Goal: Task Accomplishment & Management: Manage account settings

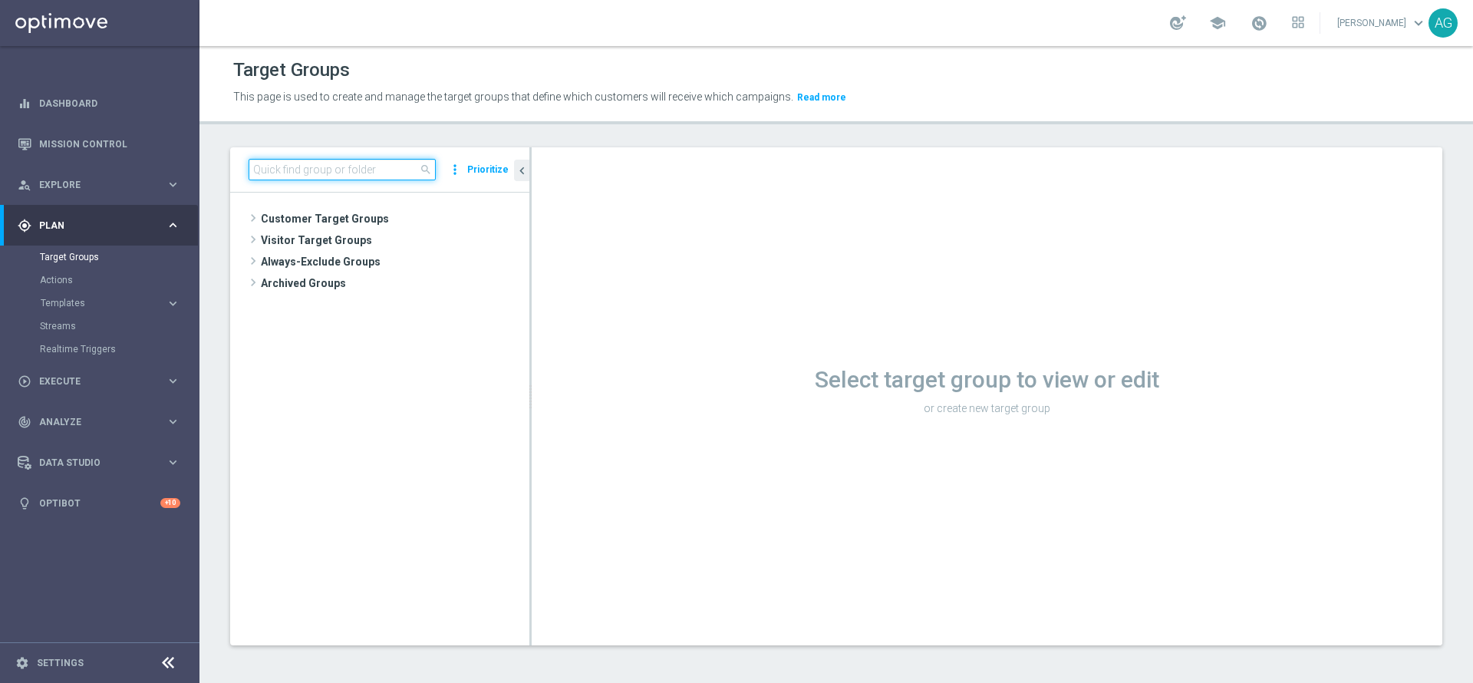
click at [300, 170] on input at bounding box center [342, 169] width 187 height 21
paste input "Bonus-[PERSON_NAME]-set25"
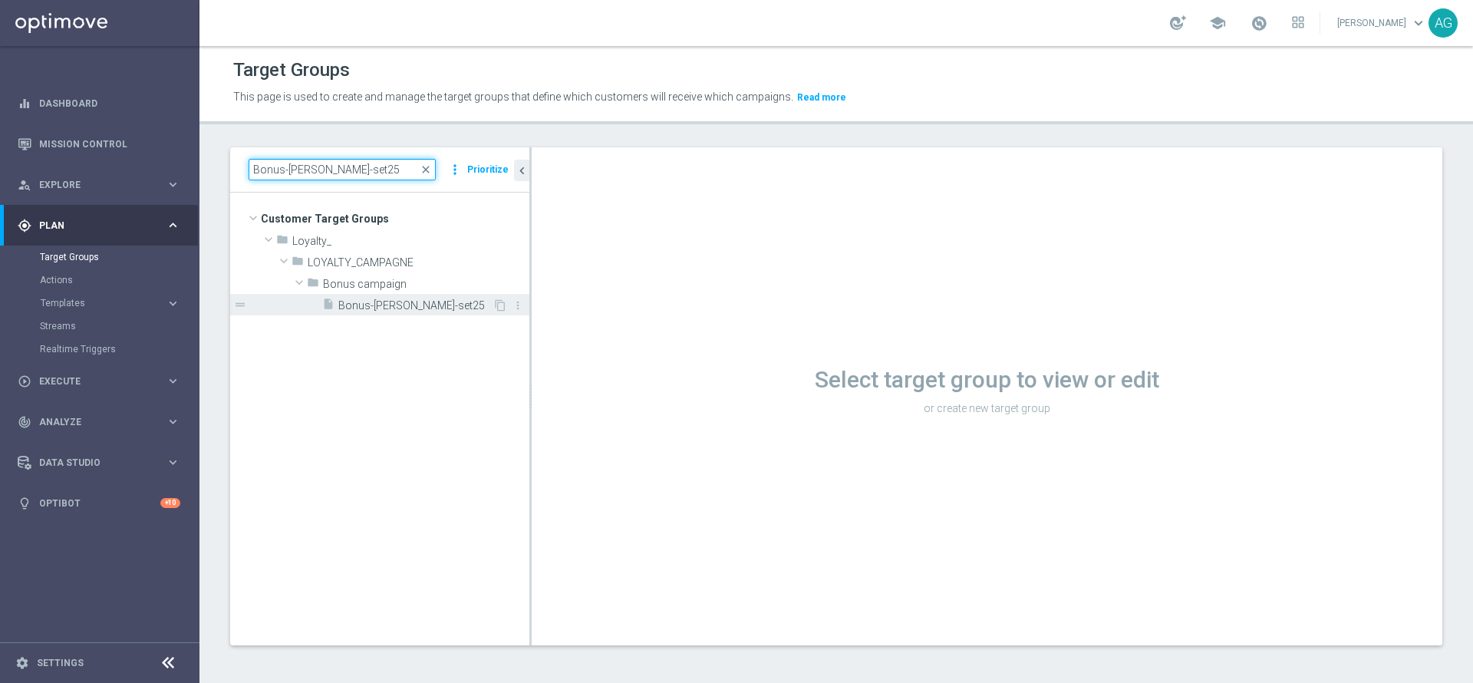
type input "Bonus-[PERSON_NAME]-set25"
click at [357, 309] on span "Bonus-[PERSON_NAME]-set25" at bounding box center [415, 305] width 154 height 13
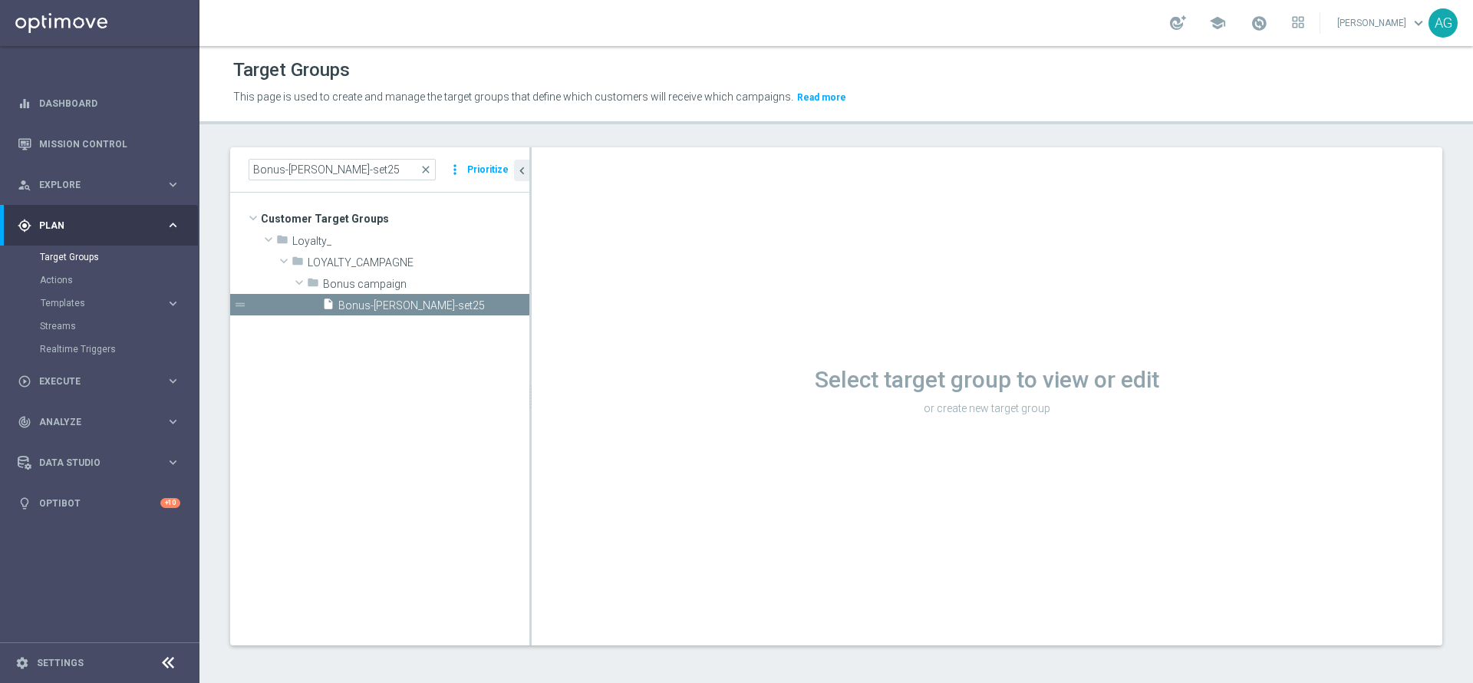
scroll to position [2, 0]
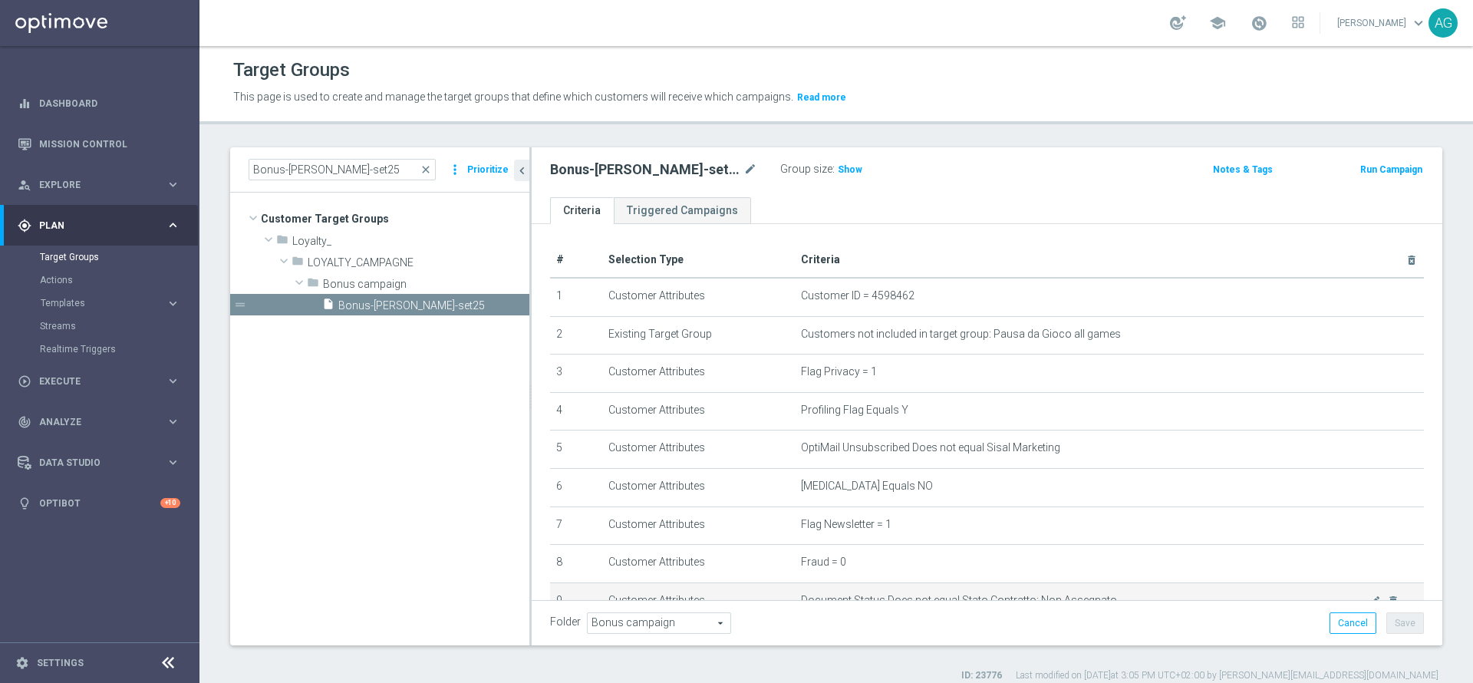
scroll to position [217, 0]
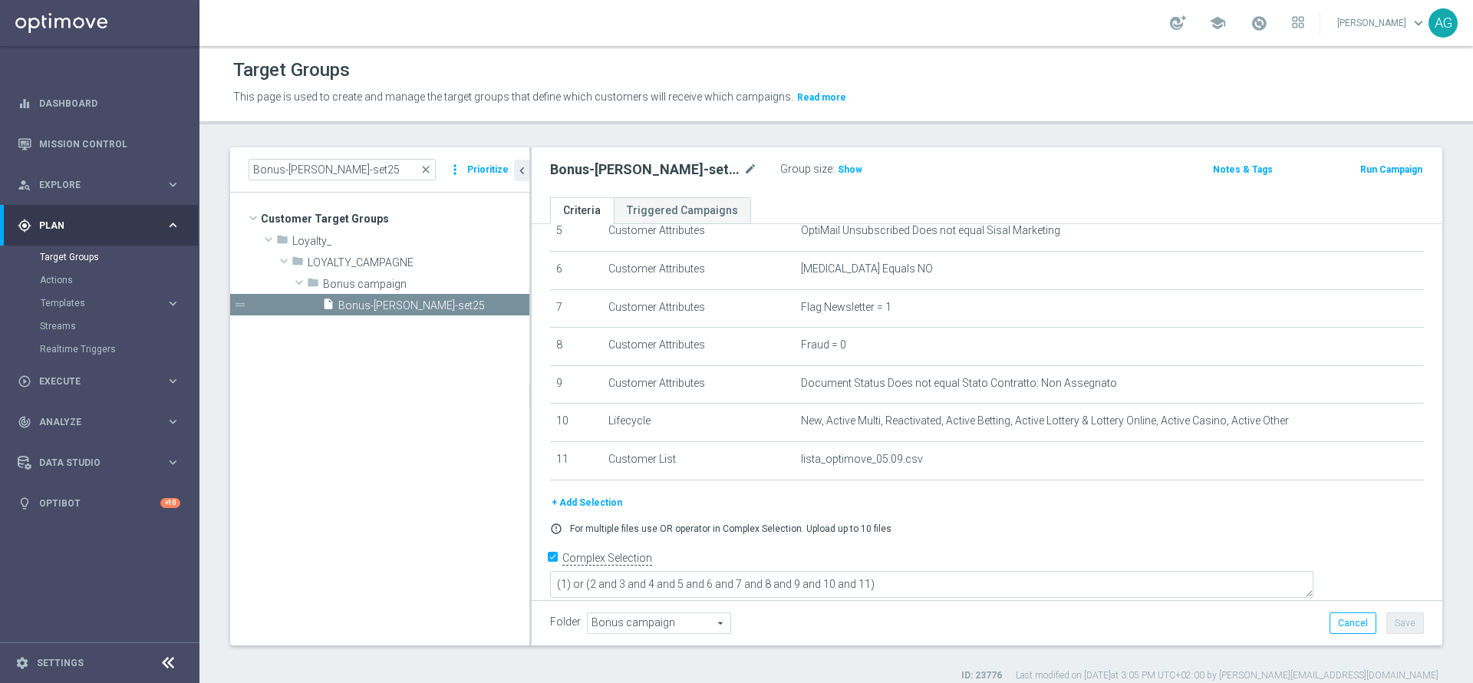
click at [703, 504] on div "+ Add Selection" at bounding box center [987, 502] width 897 height 17
click at [980, 505] on div "+ Add Selection" at bounding box center [987, 502] width 897 height 17
click at [967, 511] on div "+ Add Selection" at bounding box center [987, 502] width 897 height 17
click at [914, 493] on div "# Selection Type Criteria delete_forever 1 Customer Attributes Customer ID = 45…" at bounding box center [987, 259] width 897 height 468
click at [969, 524] on div "+ Add Selection error_outline For multiple files use OR operator in Complex Sel…" at bounding box center [987, 520] width 897 height 52
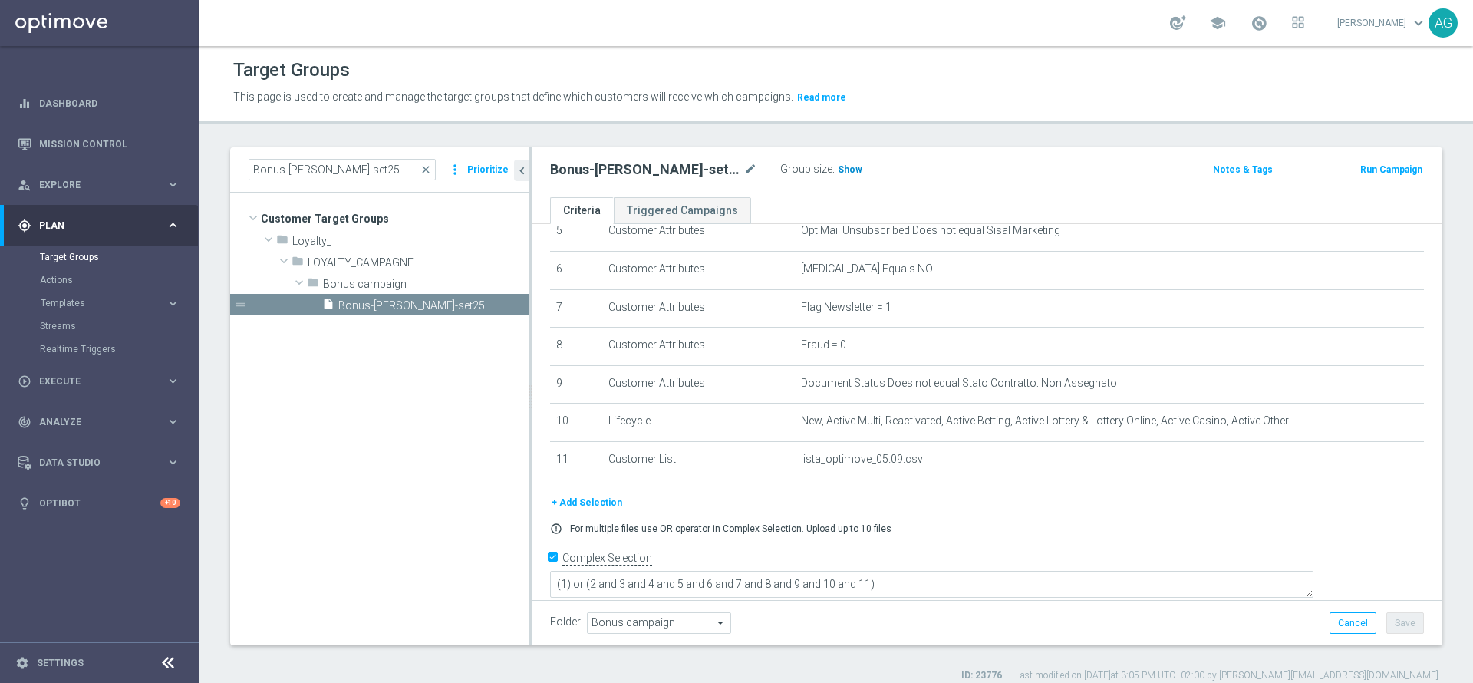
click at [838, 173] on span "Show" at bounding box center [850, 169] width 25 height 11
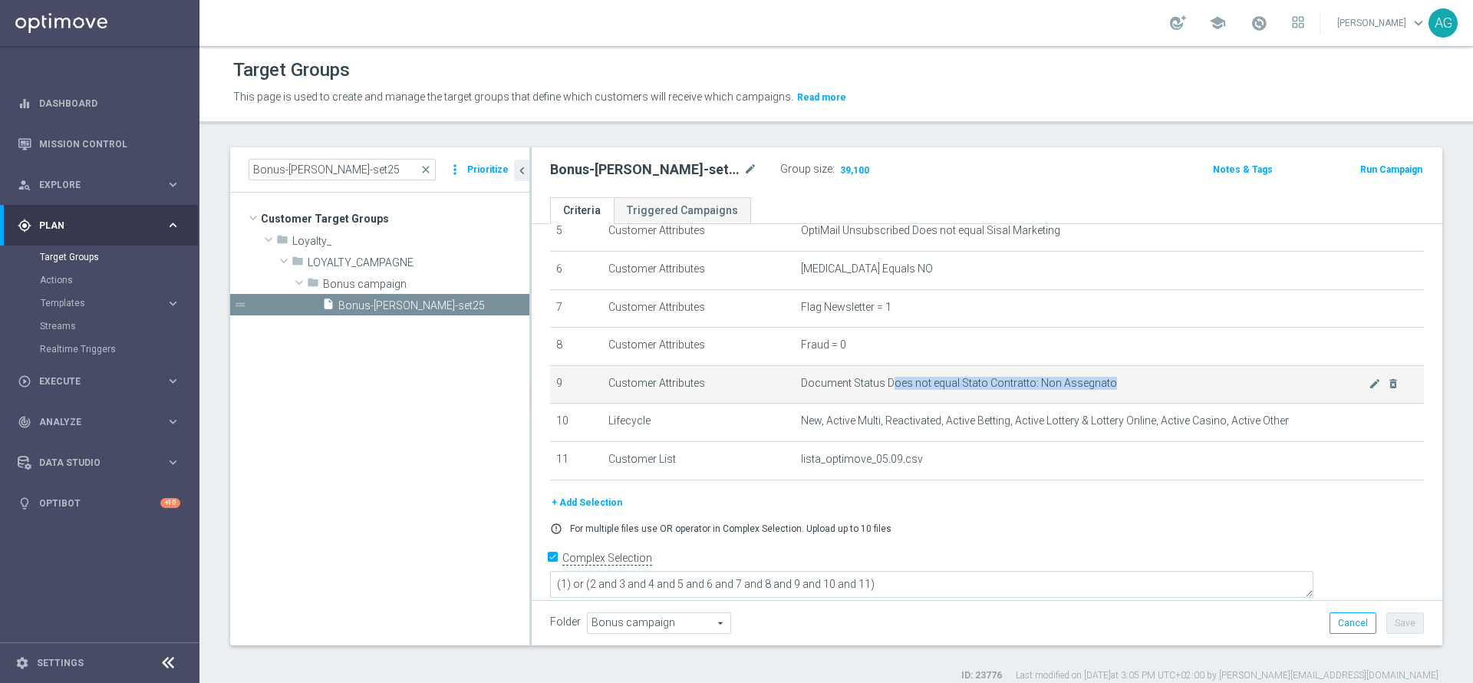
drag, startPoint x: 884, startPoint y: 394, endPoint x: 1077, endPoint y: 396, distance: 193.3
click at [1077, 396] on td "Document Status Does not equal Stato Contratto: Non Assegnato mode_edit delete_…" at bounding box center [1109, 384] width 629 height 38
drag, startPoint x: 1064, startPoint y: 392, endPoint x: 1010, endPoint y: 390, distance: 54.5
click at [1010, 390] on span "Document Status Does not equal Stato Contratto: Non Assegnato" at bounding box center [1085, 383] width 568 height 13
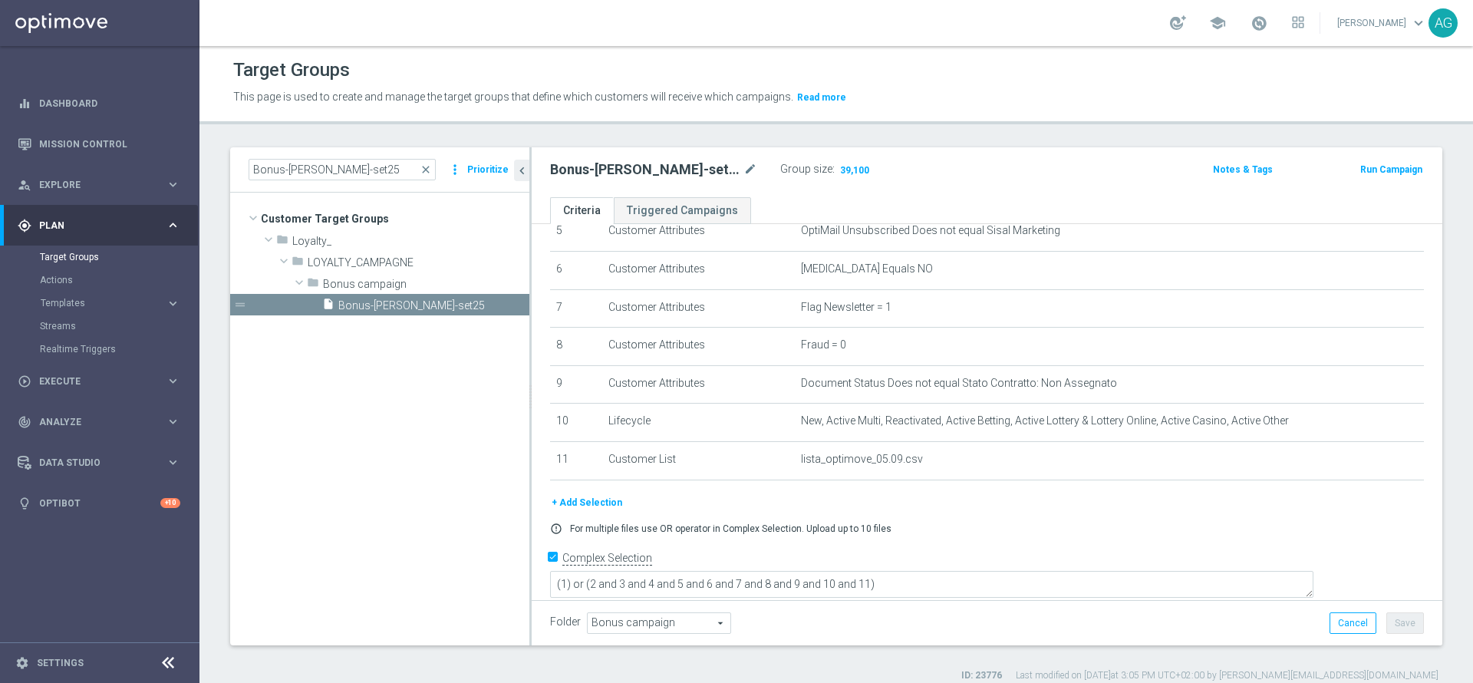
click at [836, 493] on div "# Selection Type Criteria delete_forever 1 Customer Attributes Customer ID = 45…" at bounding box center [987, 259] width 897 height 468
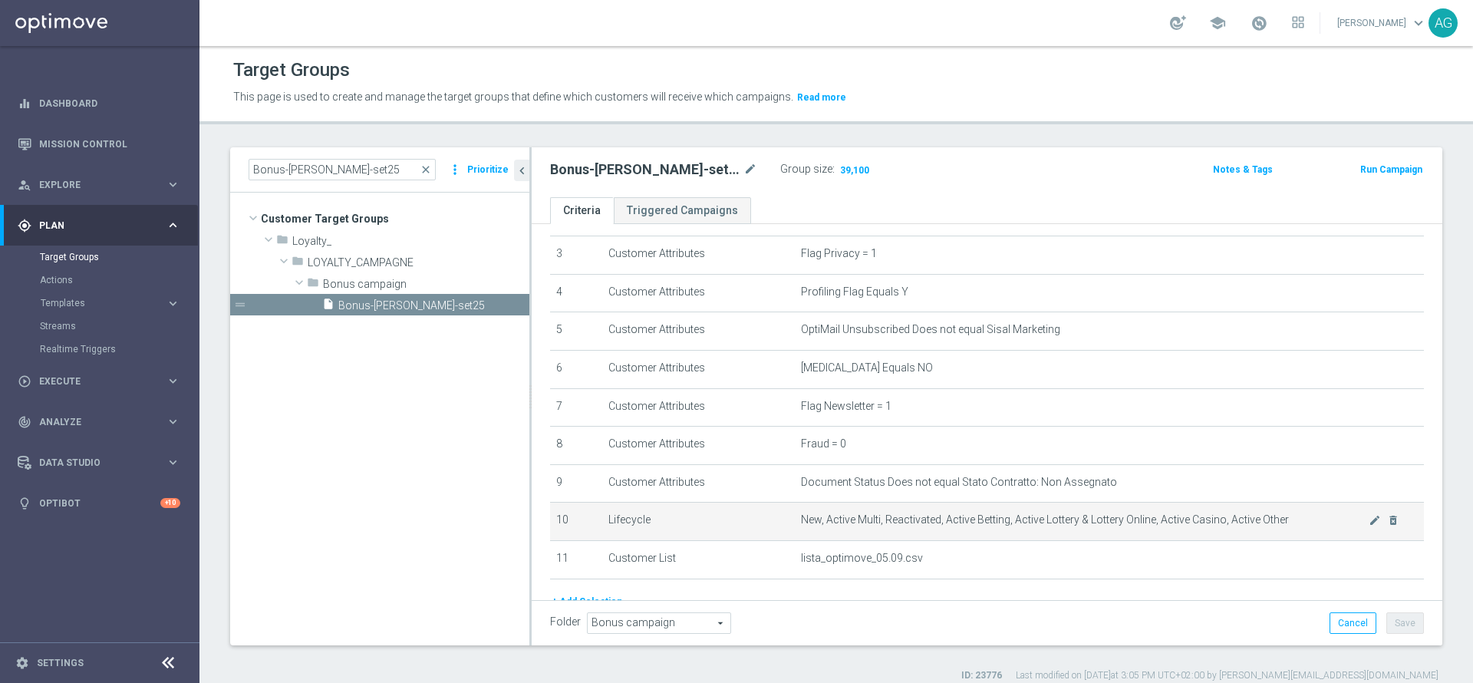
scroll to position [132, 0]
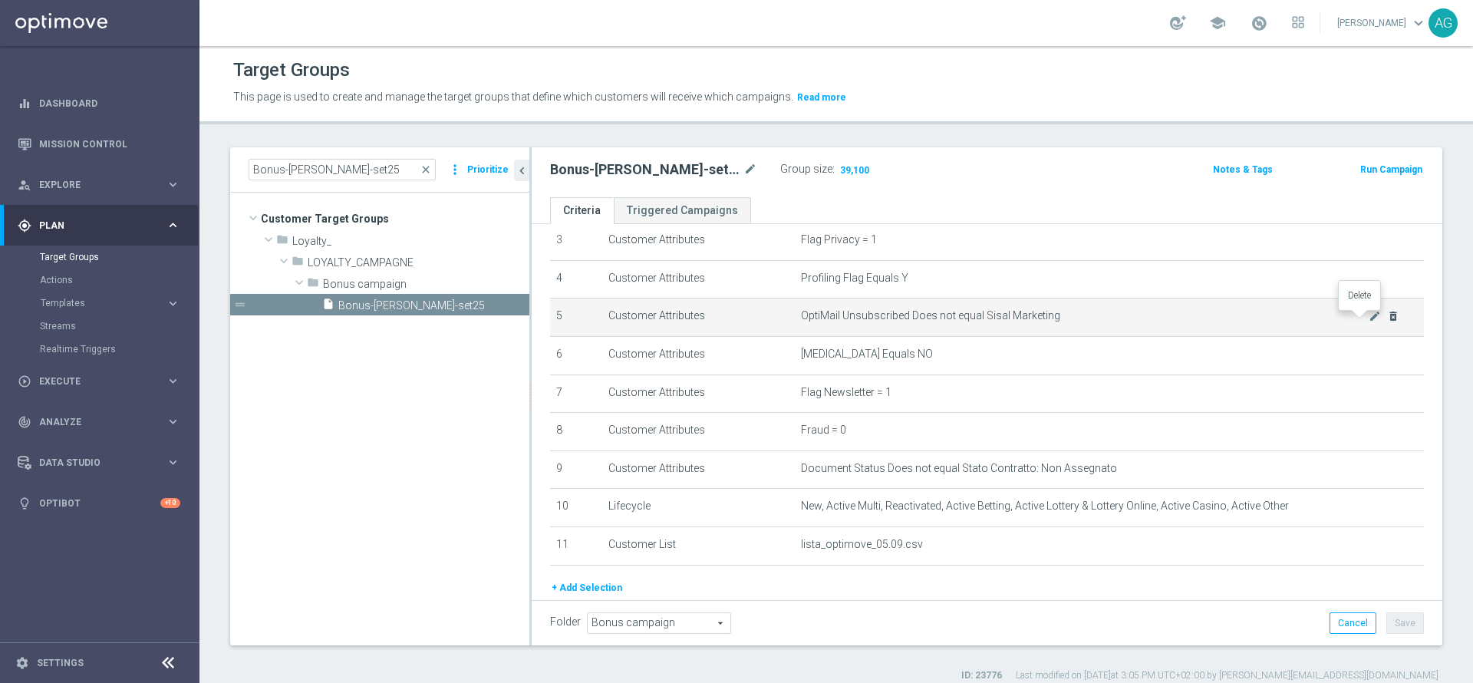
click at [1387, 313] on icon "delete_forever" at bounding box center [1393, 316] width 12 height 12
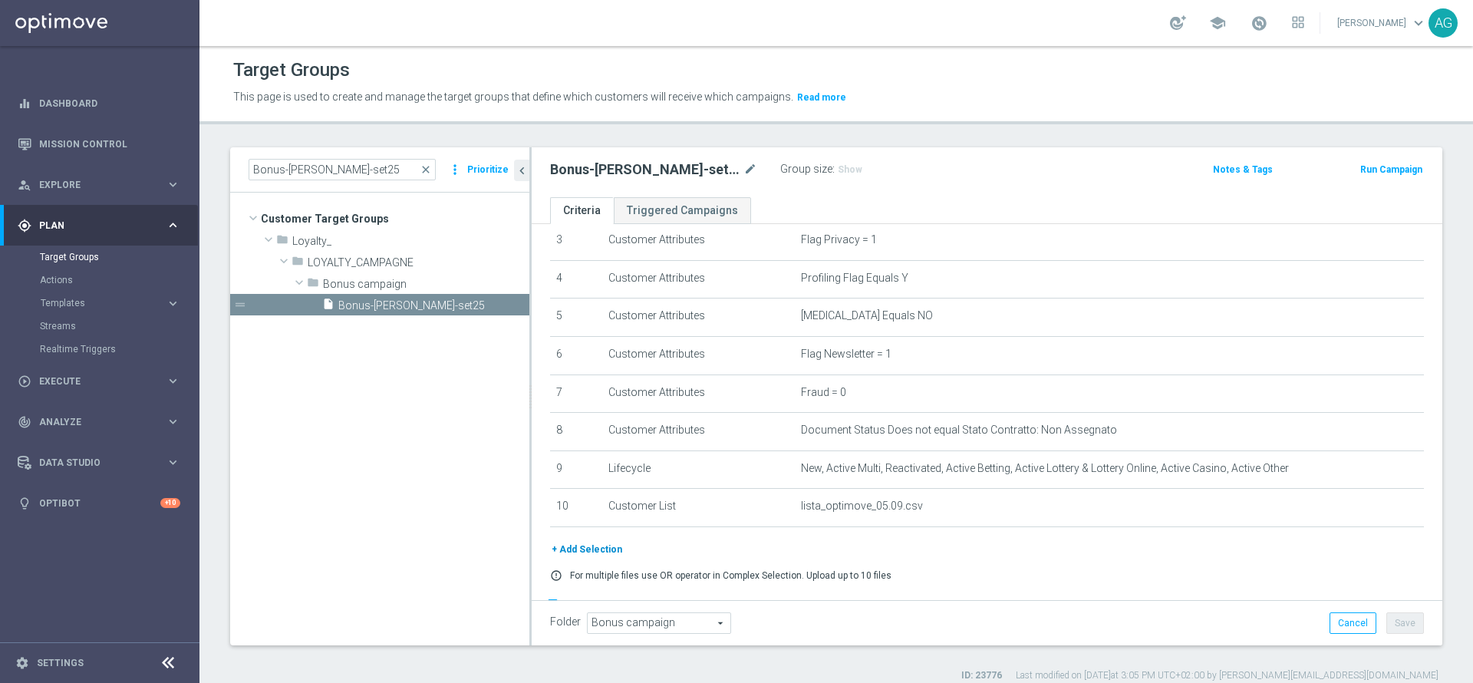
scroll to position [180, 0]
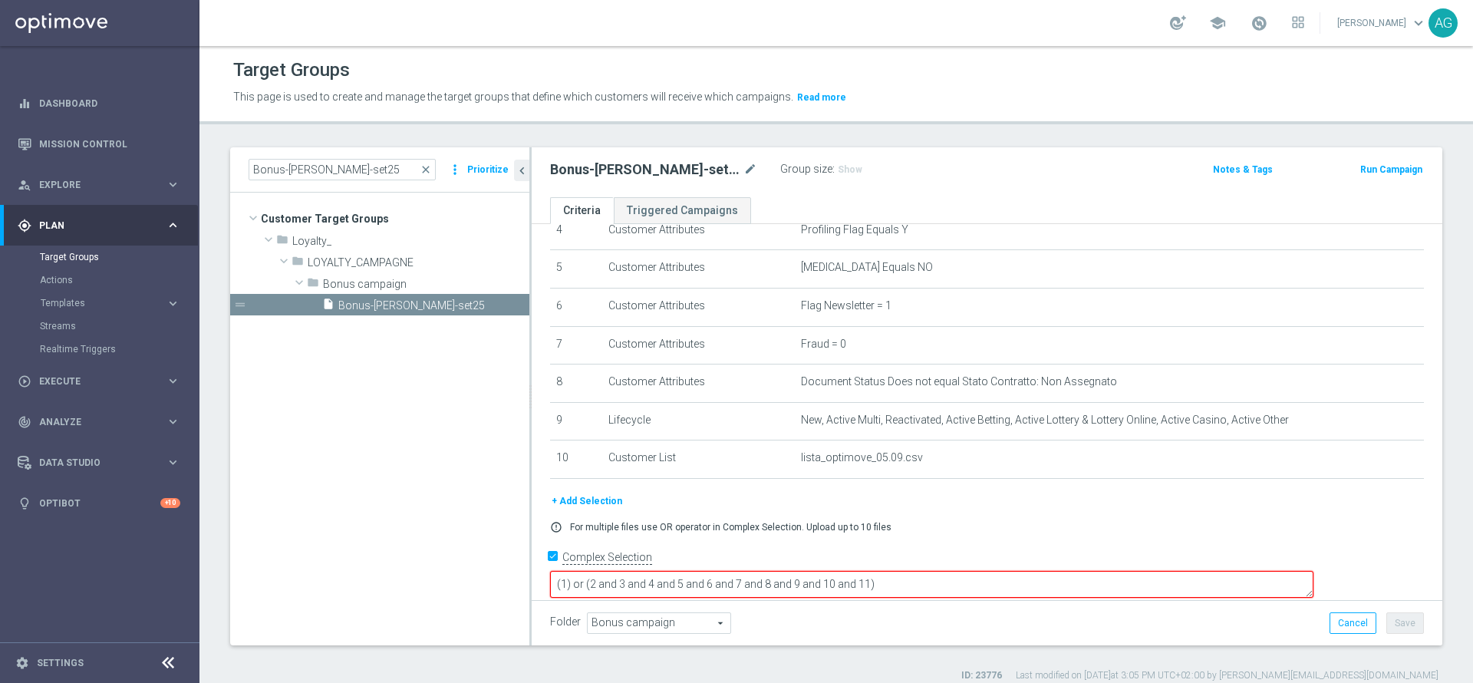
click at [1006, 573] on textarea "(1) or (2 and 3 and 4 and 5 and 6 and 7 and 8 and 9 and 10 and 11)" at bounding box center [931, 584] width 763 height 27
click at [986, 571] on textarea "(1) or (2 and 3 and 4 and 5 and 6 and 7 and 8 and 9 and 10 and 11)" at bounding box center [931, 584] width 763 height 27
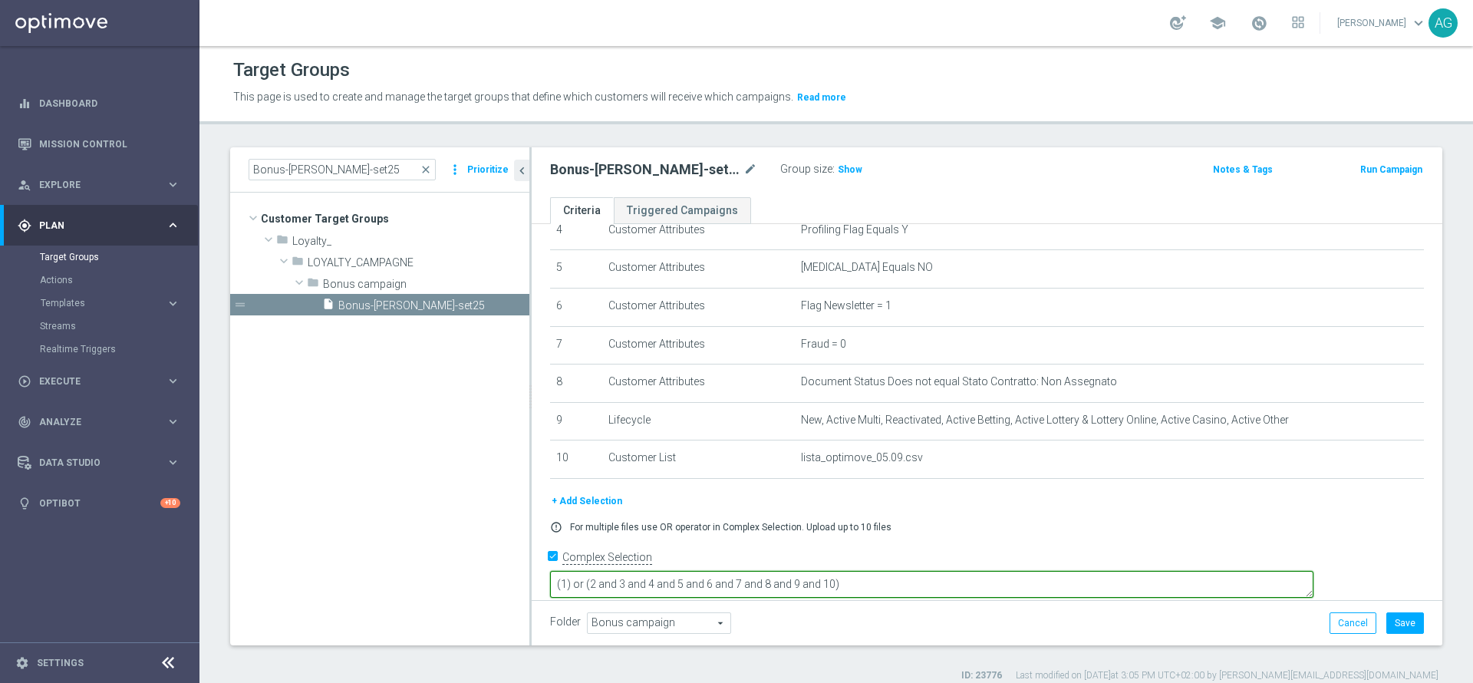
scroll to position [0, 0]
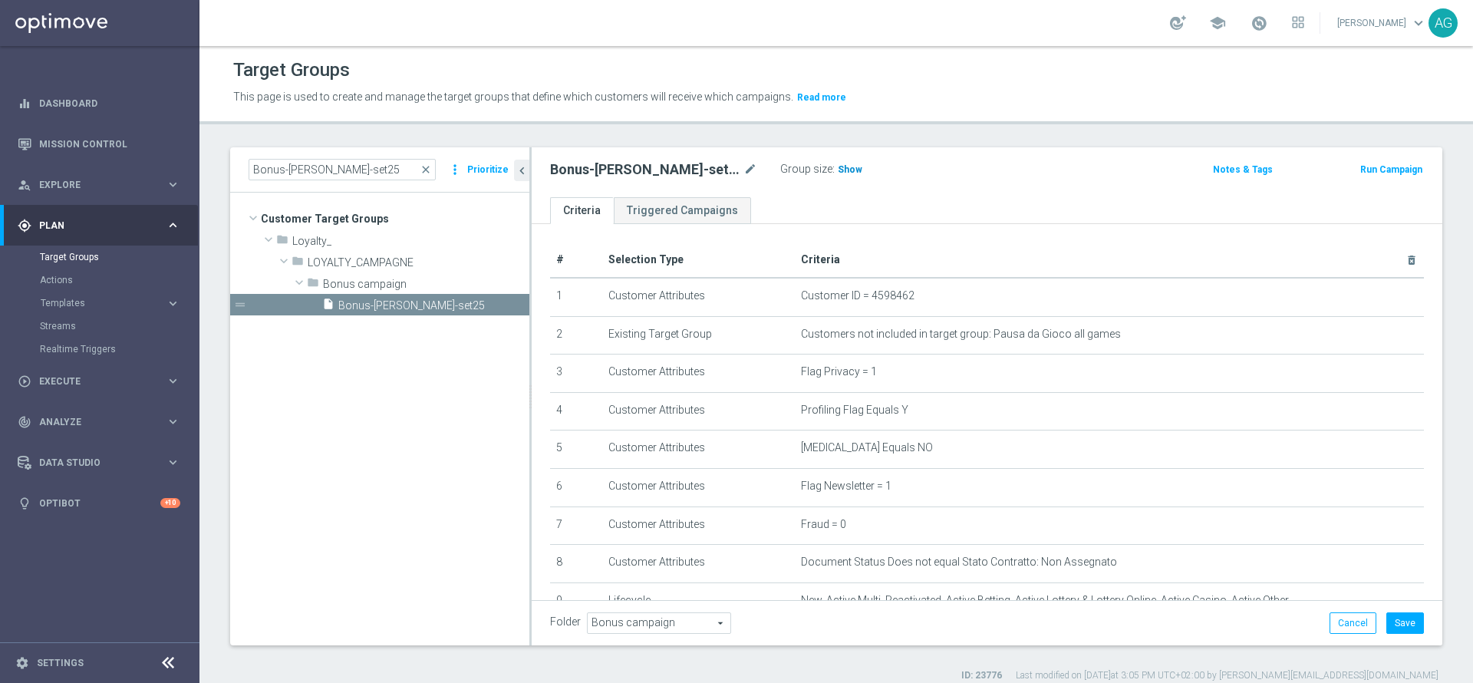
click at [838, 168] on span "Show" at bounding box center [850, 169] width 25 height 11
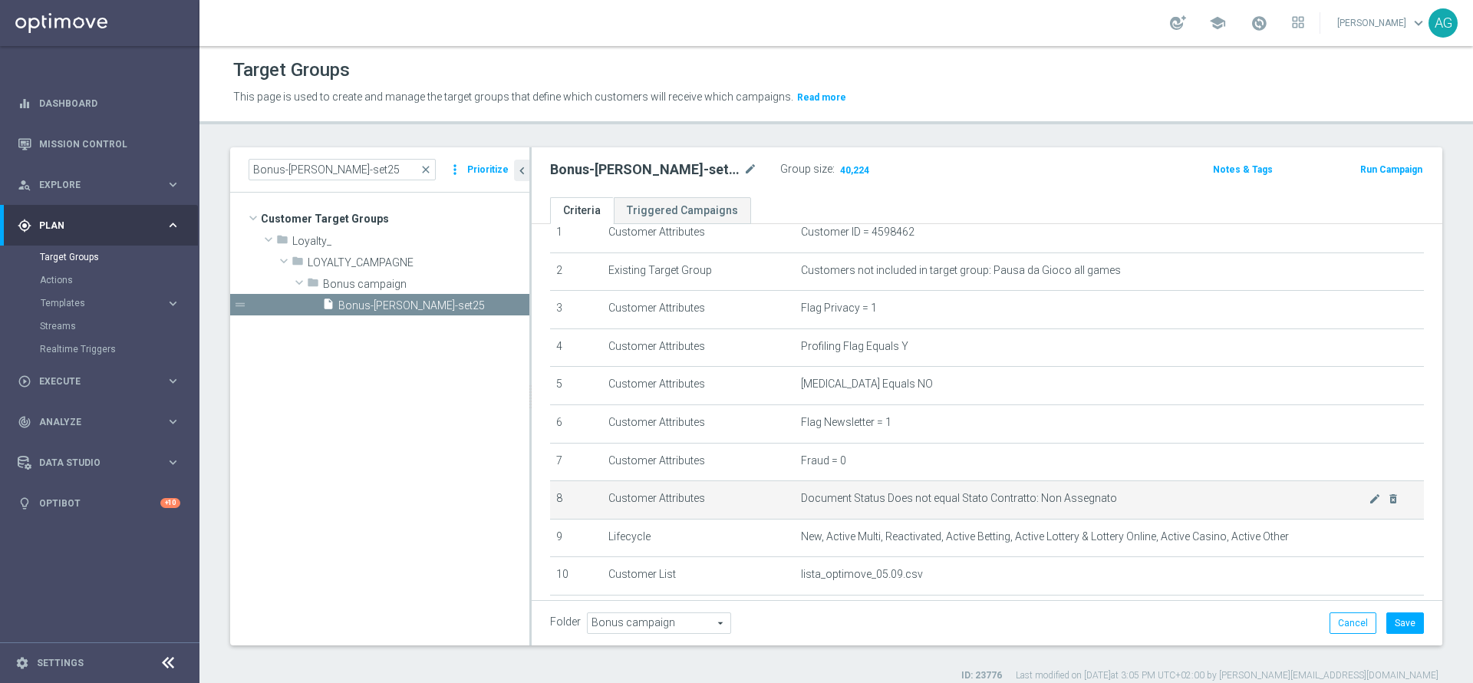
scroll to position [179, 0]
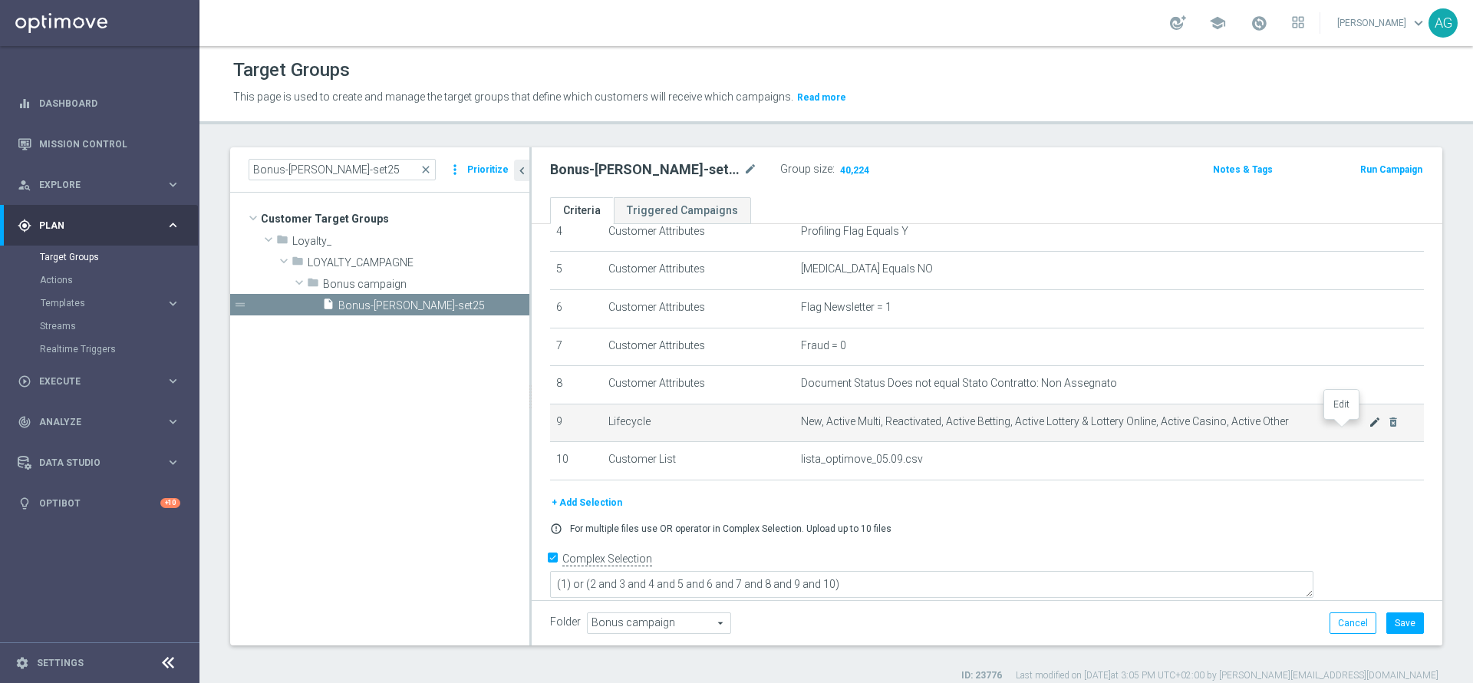
click at [1369, 428] on icon "mode_edit" at bounding box center [1375, 422] width 12 height 12
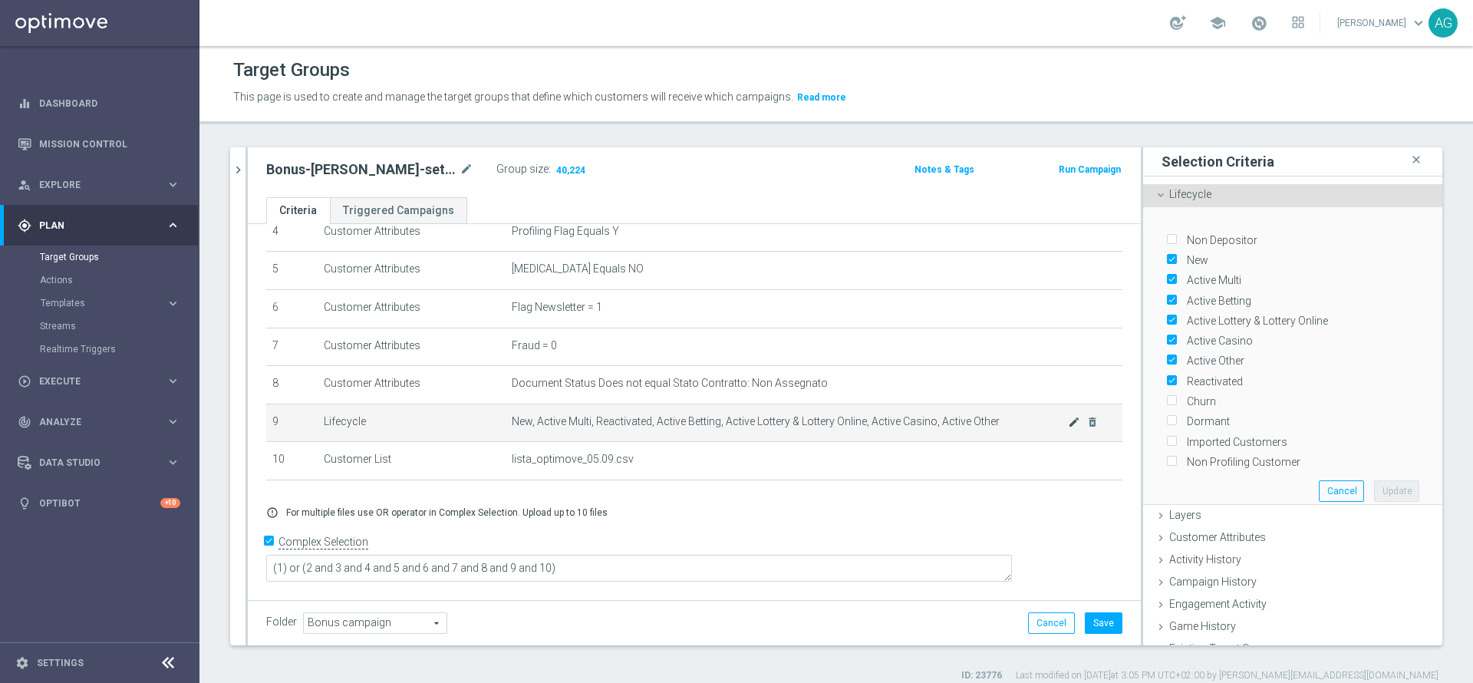
scroll to position [162, 0]
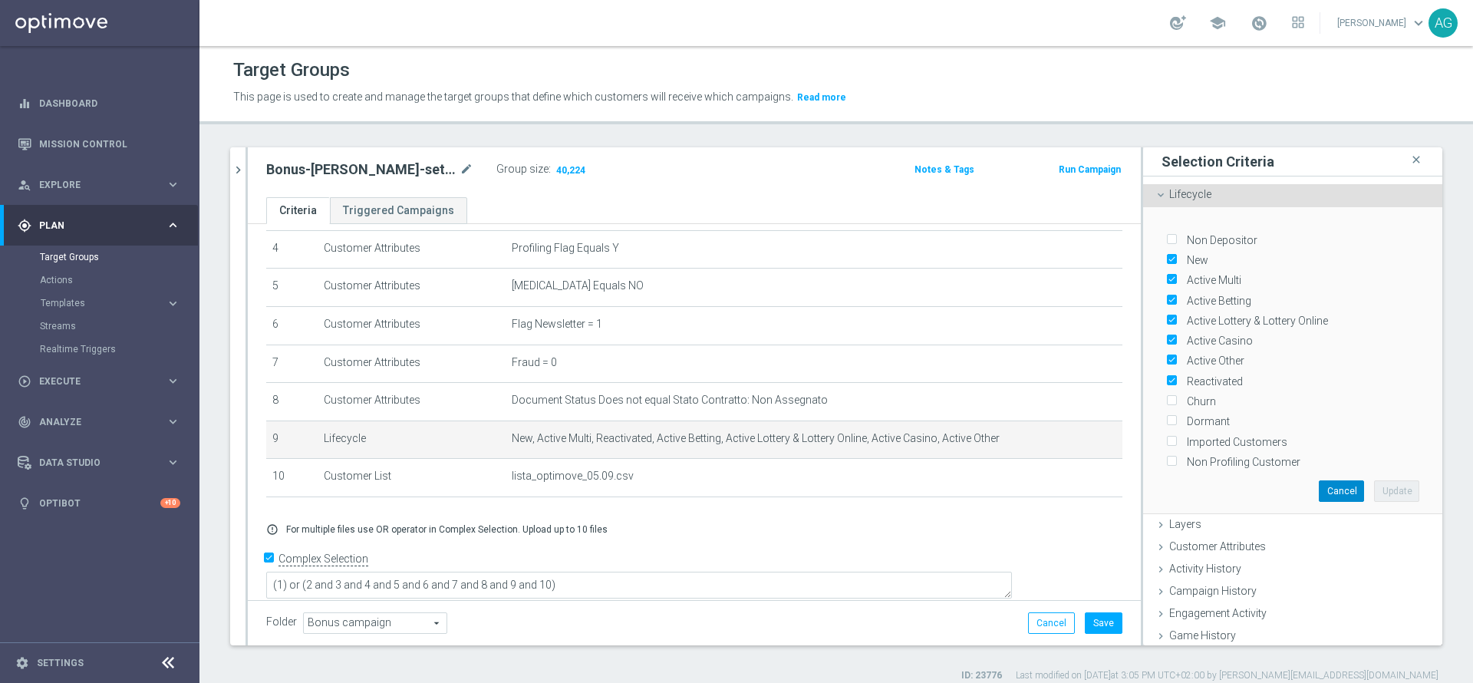
click at [1319, 480] on button "Cancel" at bounding box center [1341, 490] width 45 height 21
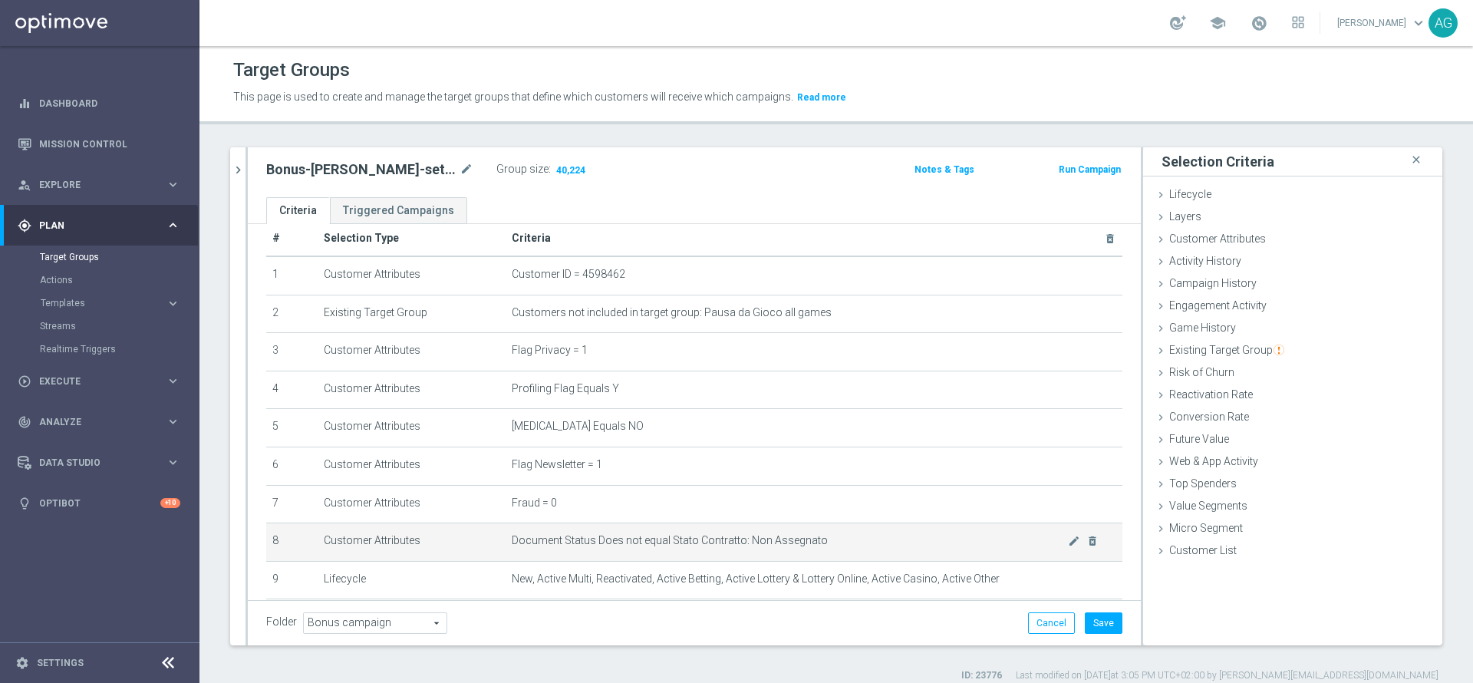
scroll to position [0, 0]
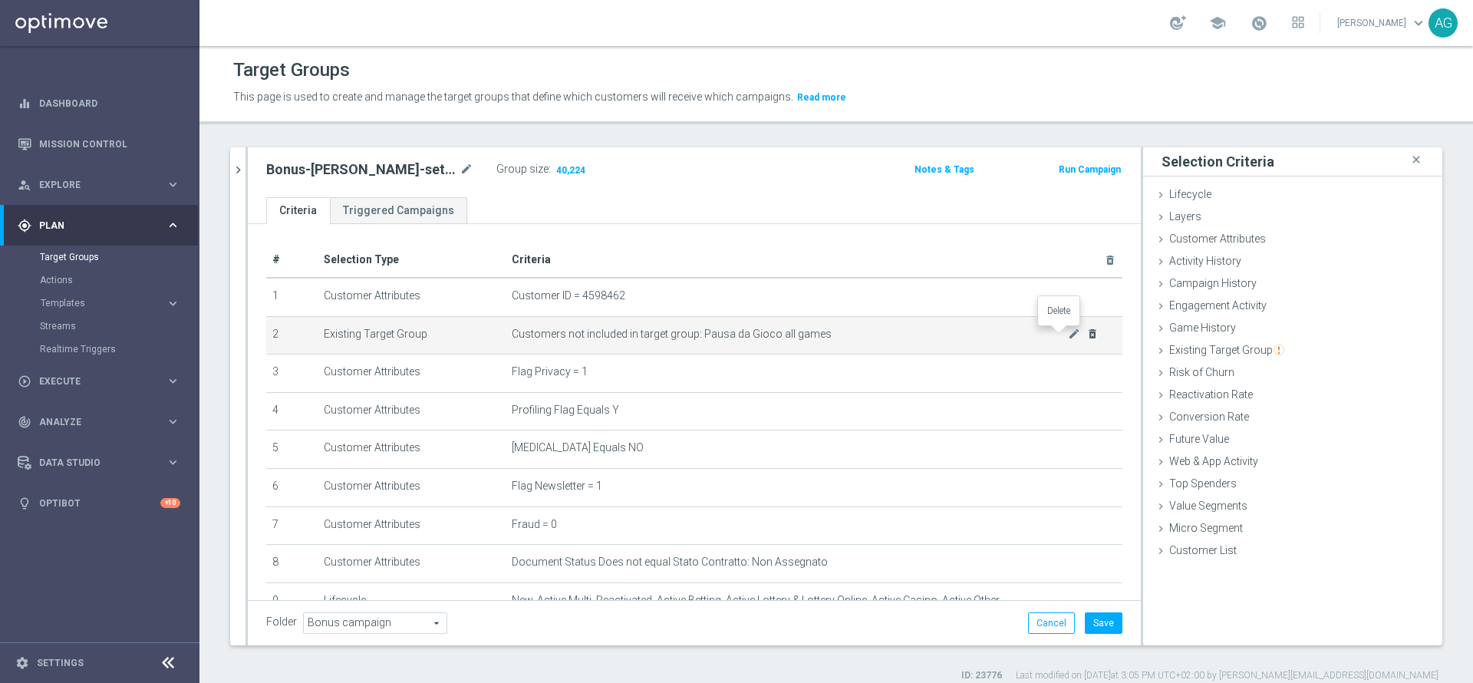
click at [1086, 328] on icon "delete_forever" at bounding box center [1092, 334] width 12 height 12
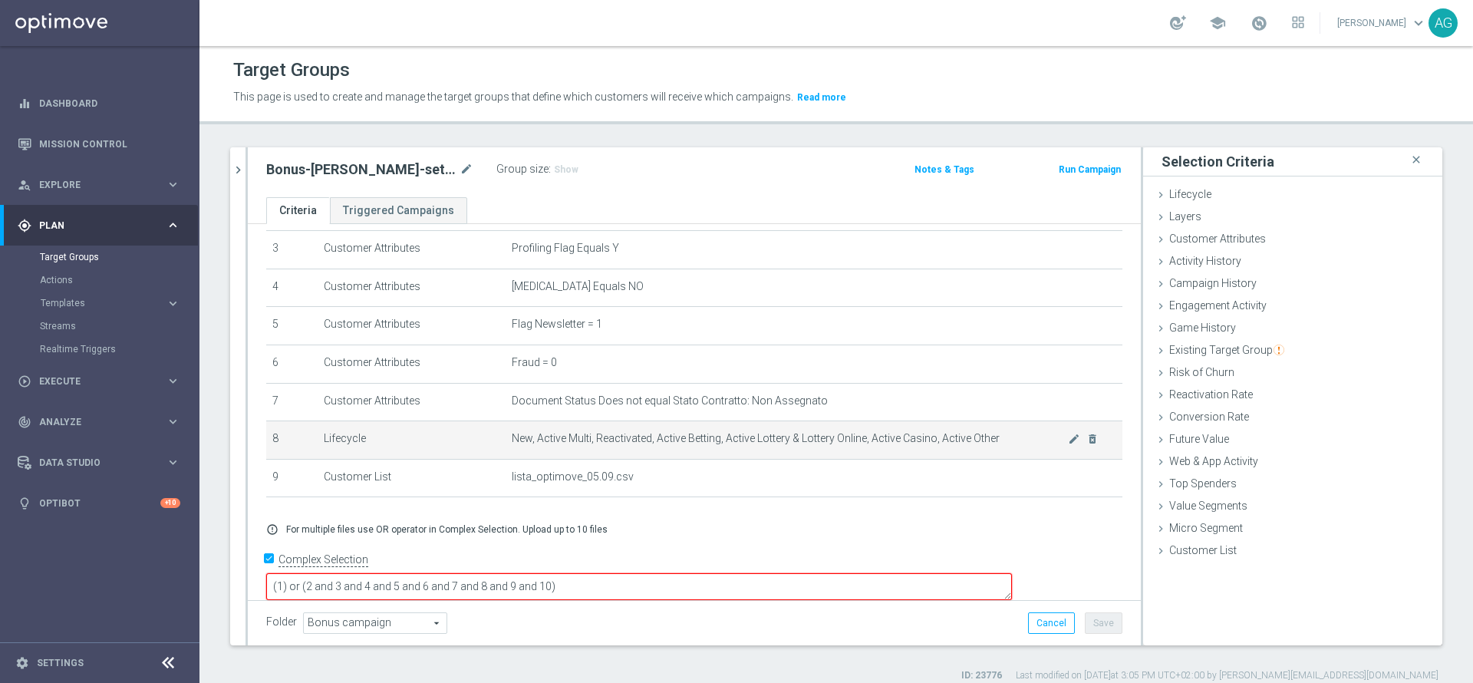
scroll to position [125, 0]
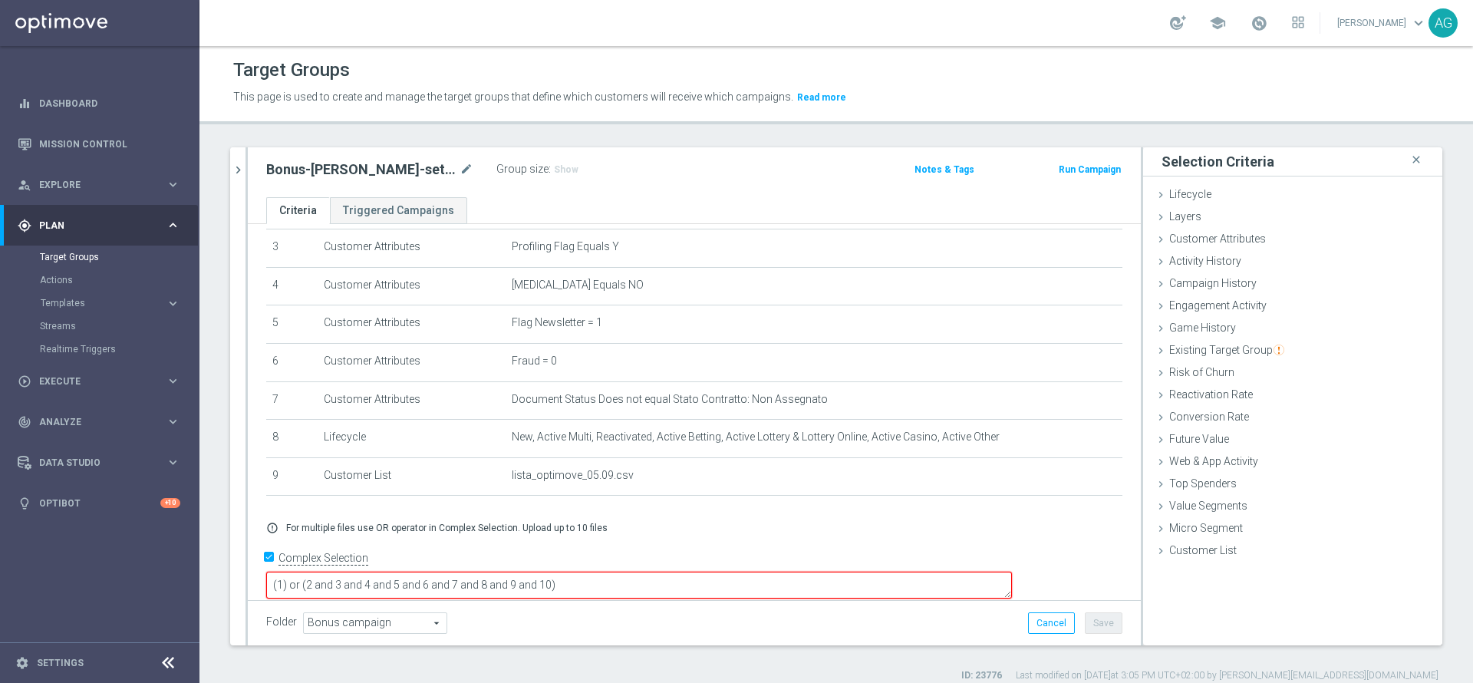
click at [687, 573] on textarea "(1) or (2 and 3 and 4 and 5 and 6 and 7 and 8 and 9 and 10)" at bounding box center [639, 585] width 746 height 27
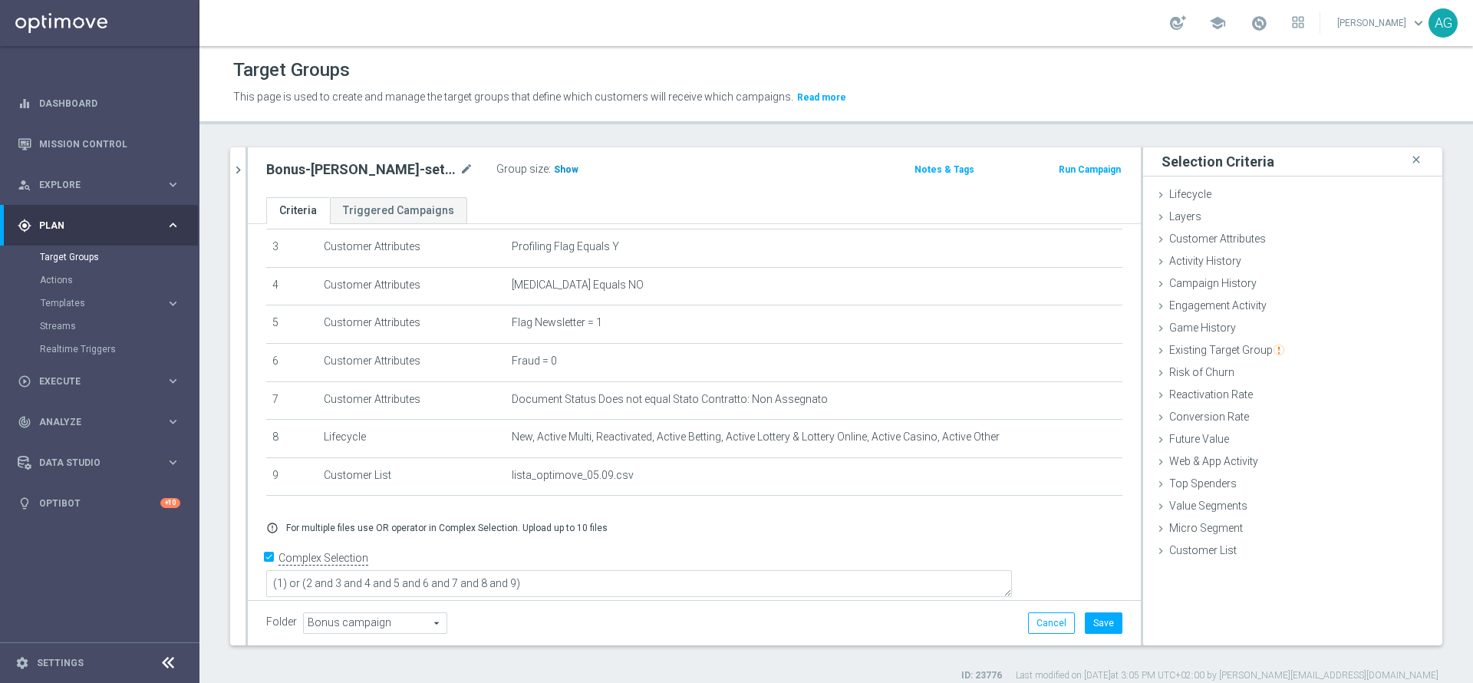
click at [552, 176] on h3 "Show" at bounding box center [566, 169] width 28 height 17
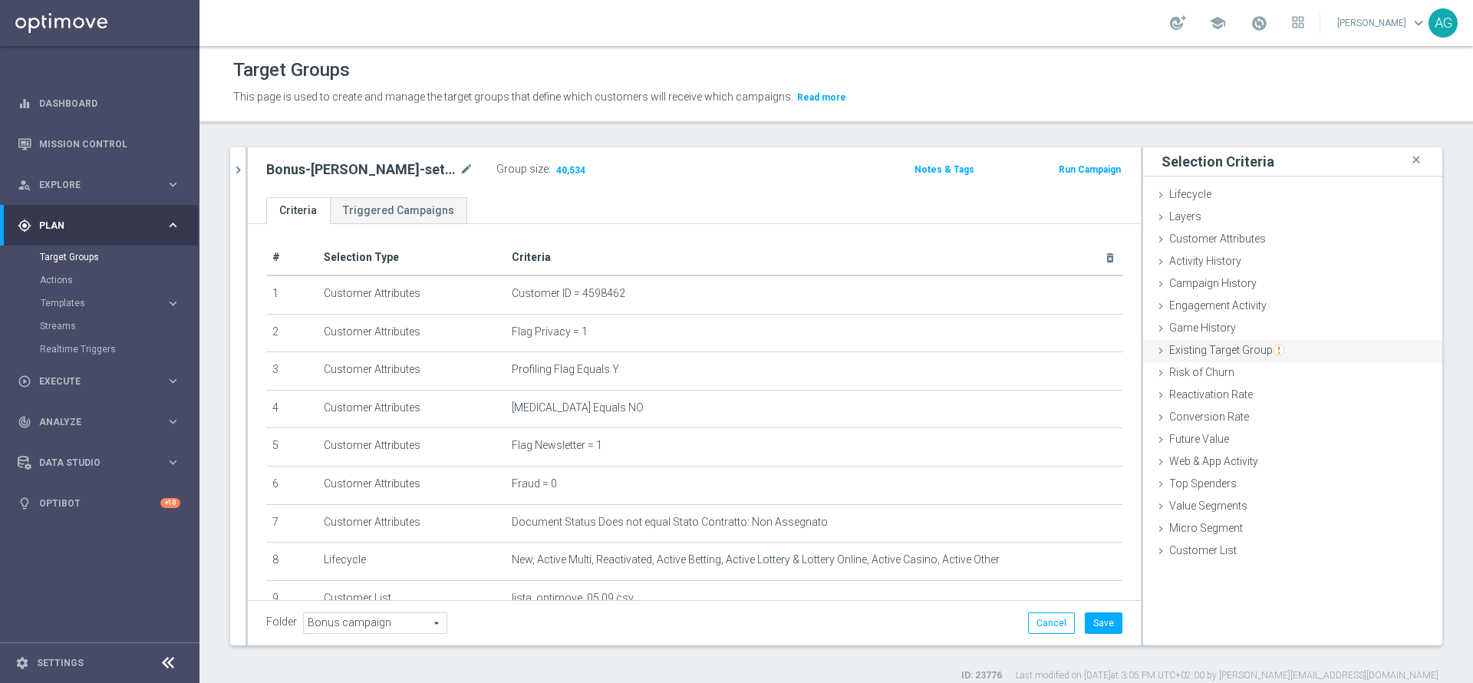
scroll to position [0, 0]
click at [1183, 243] on span "Customer Attributes" at bounding box center [1217, 238] width 97 height 12
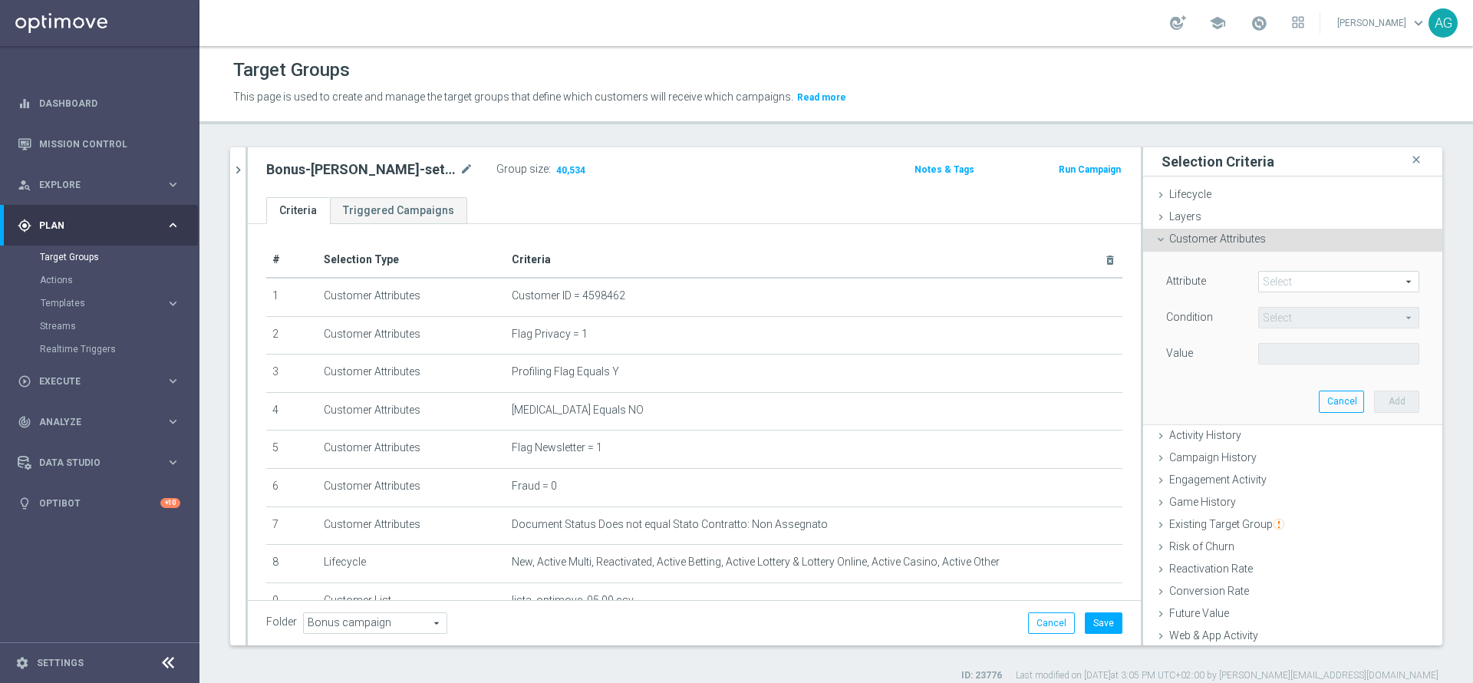
click at [1201, 236] on span "Customer Attributes" at bounding box center [1217, 238] width 97 height 12
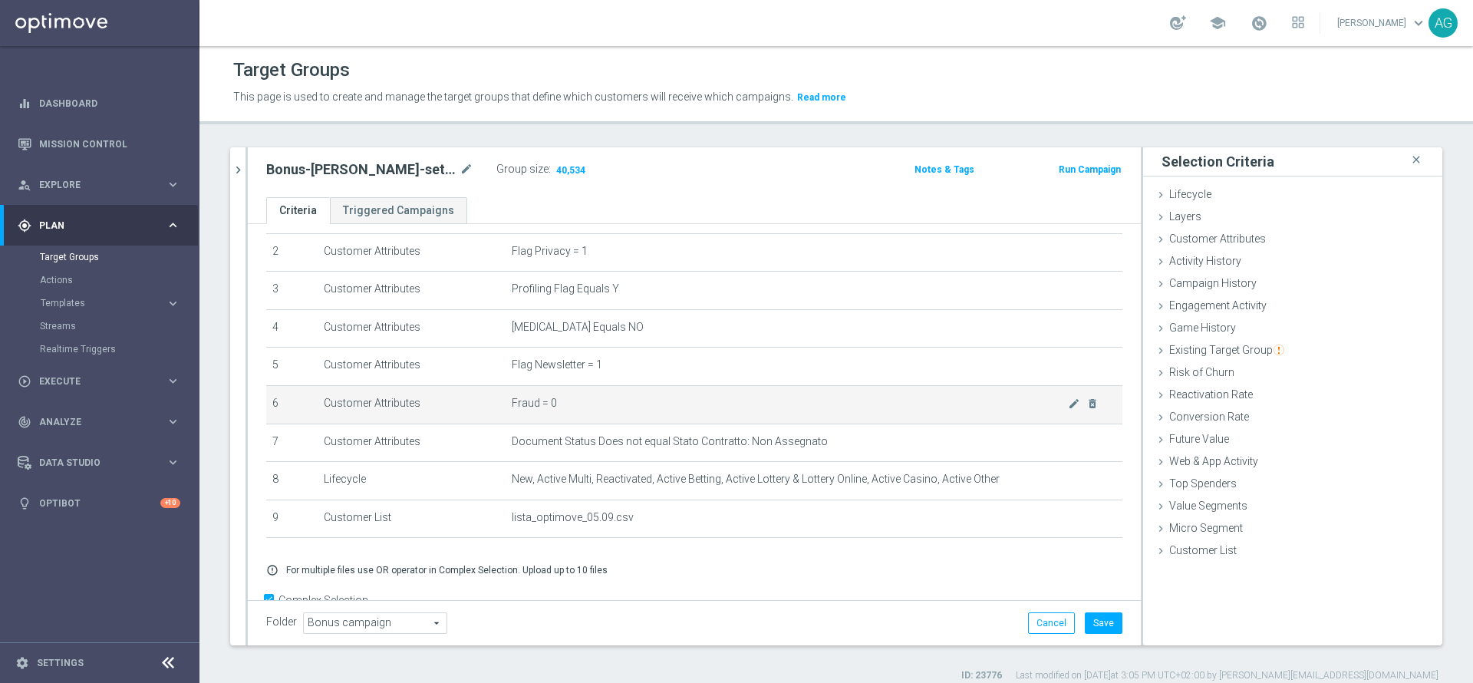
scroll to position [115, 0]
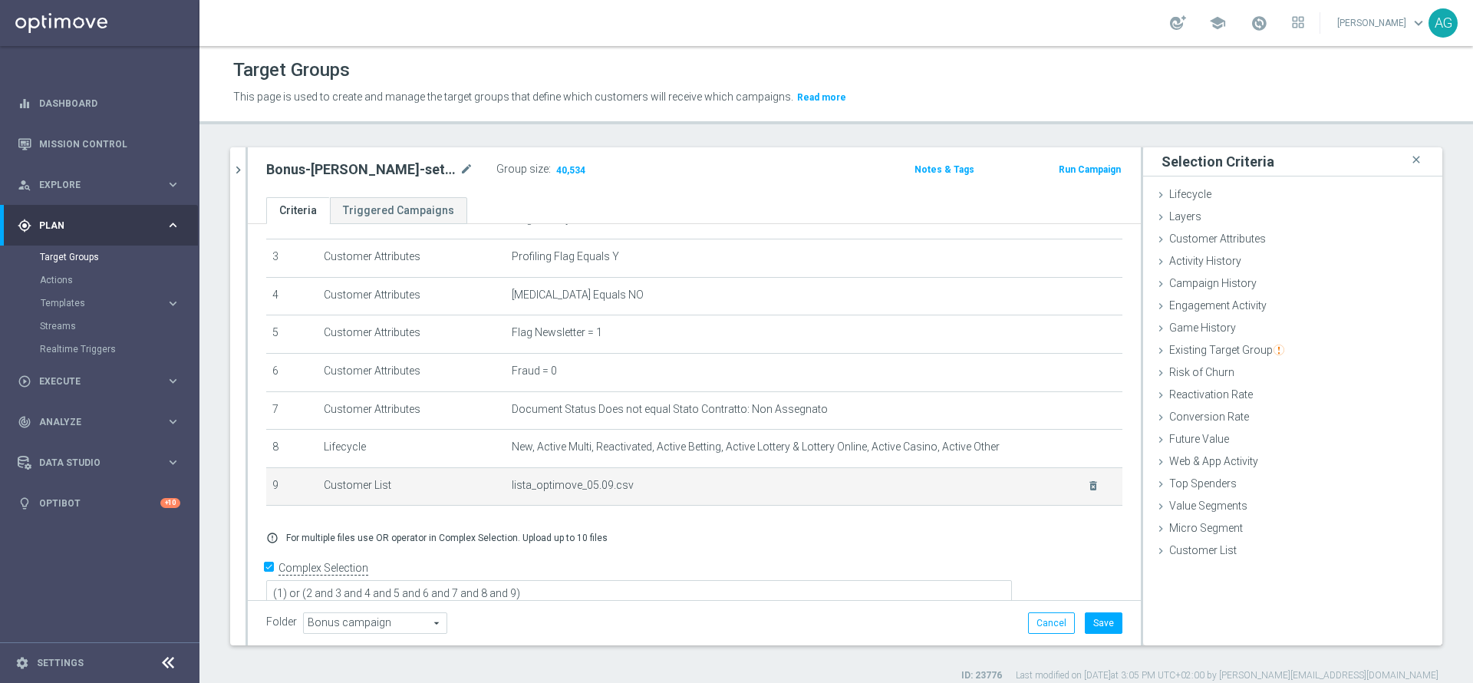
click at [1068, 486] on div "delete_forever" at bounding box center [1083, 485] width 31 height 13
click at [1087, 492] on icon "delete_forever" at bounding box center [1093, 485] width 12 height 12
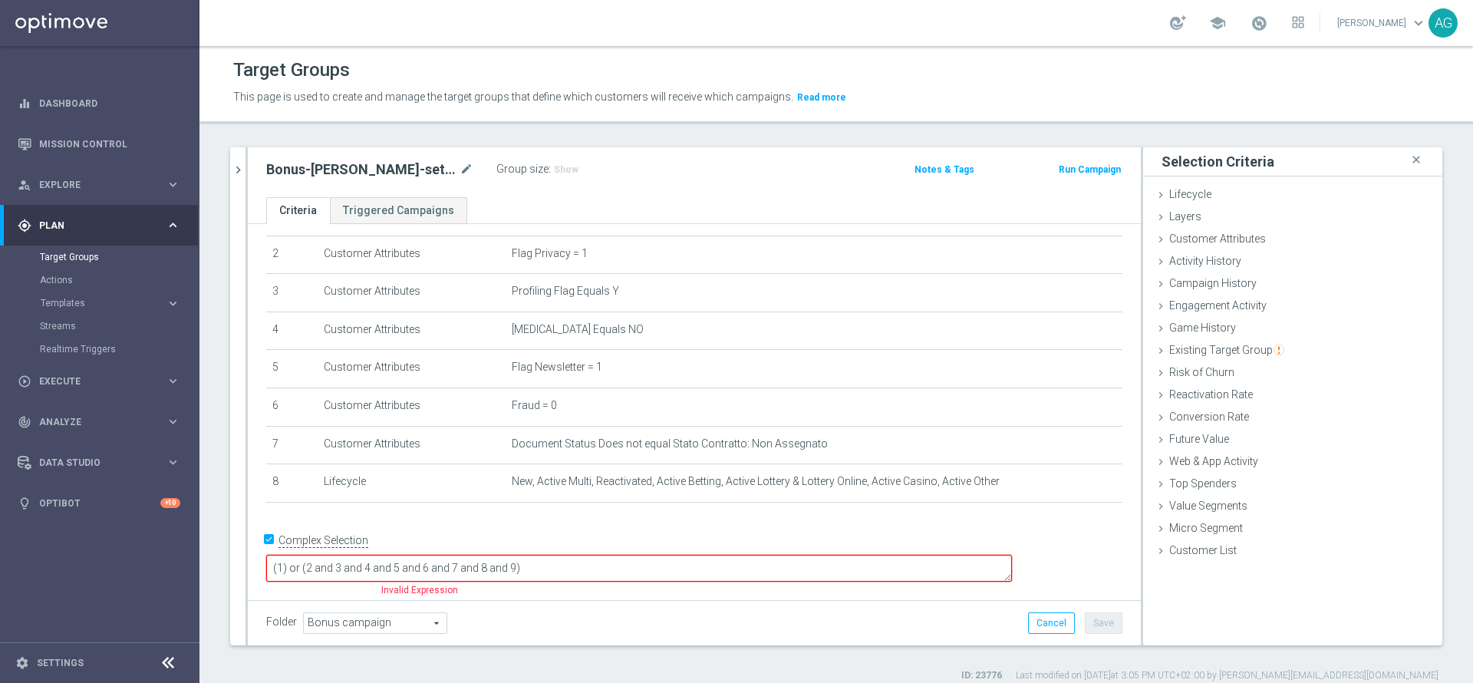
scroll to position [62, 0]
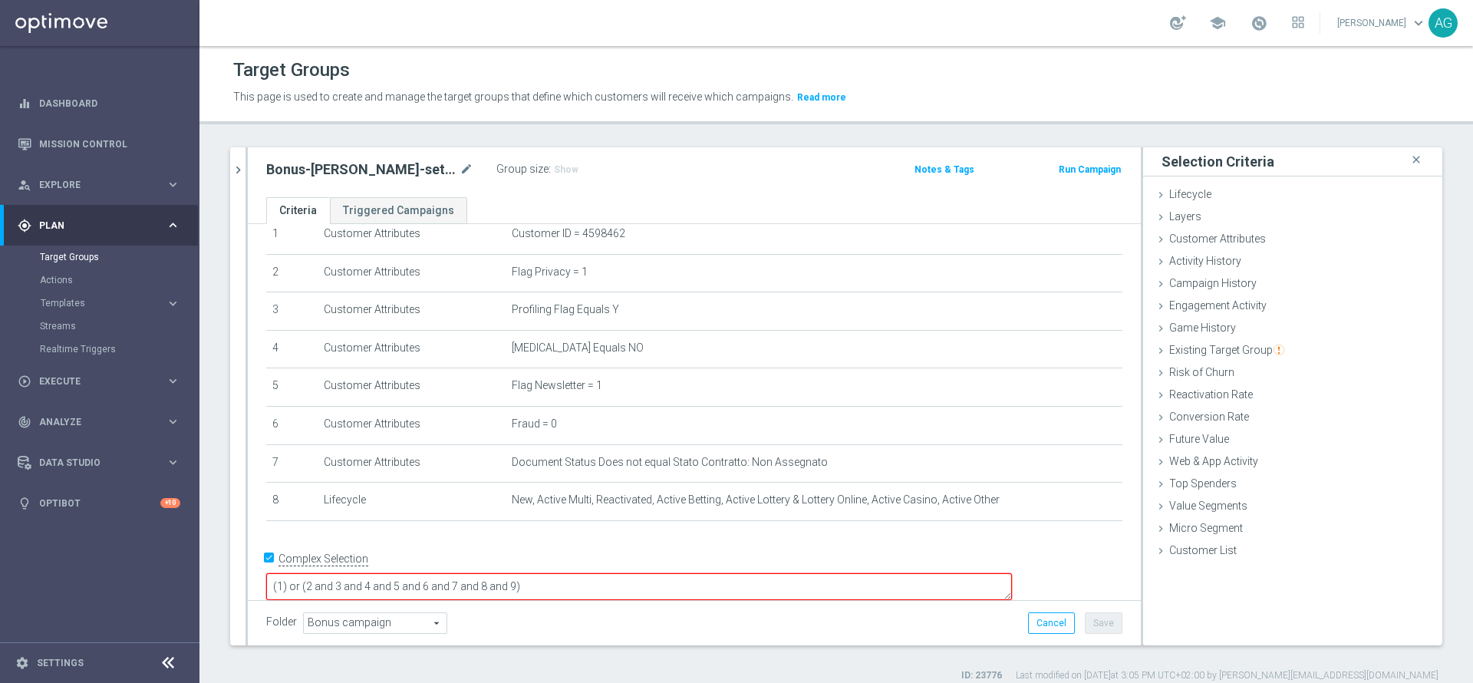
click at [690, 575] on textarea "(1) or (2 and 3 and 4 and 5 and 6 and 7 and 8 and 9)" at bounding box center [639, 586] width 746 height 27
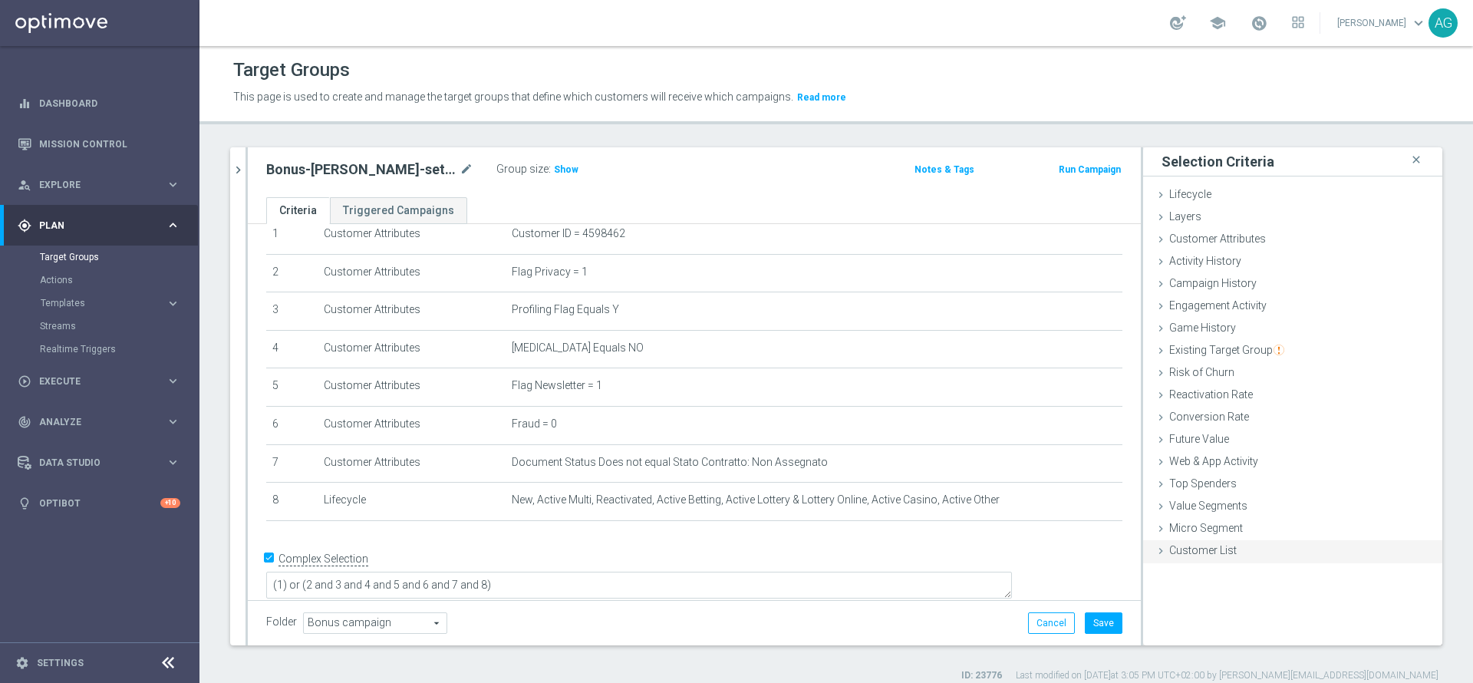
click at [1194, 540] on div "Customer List done" at bounding box center [1292, 551] width 299 height 23
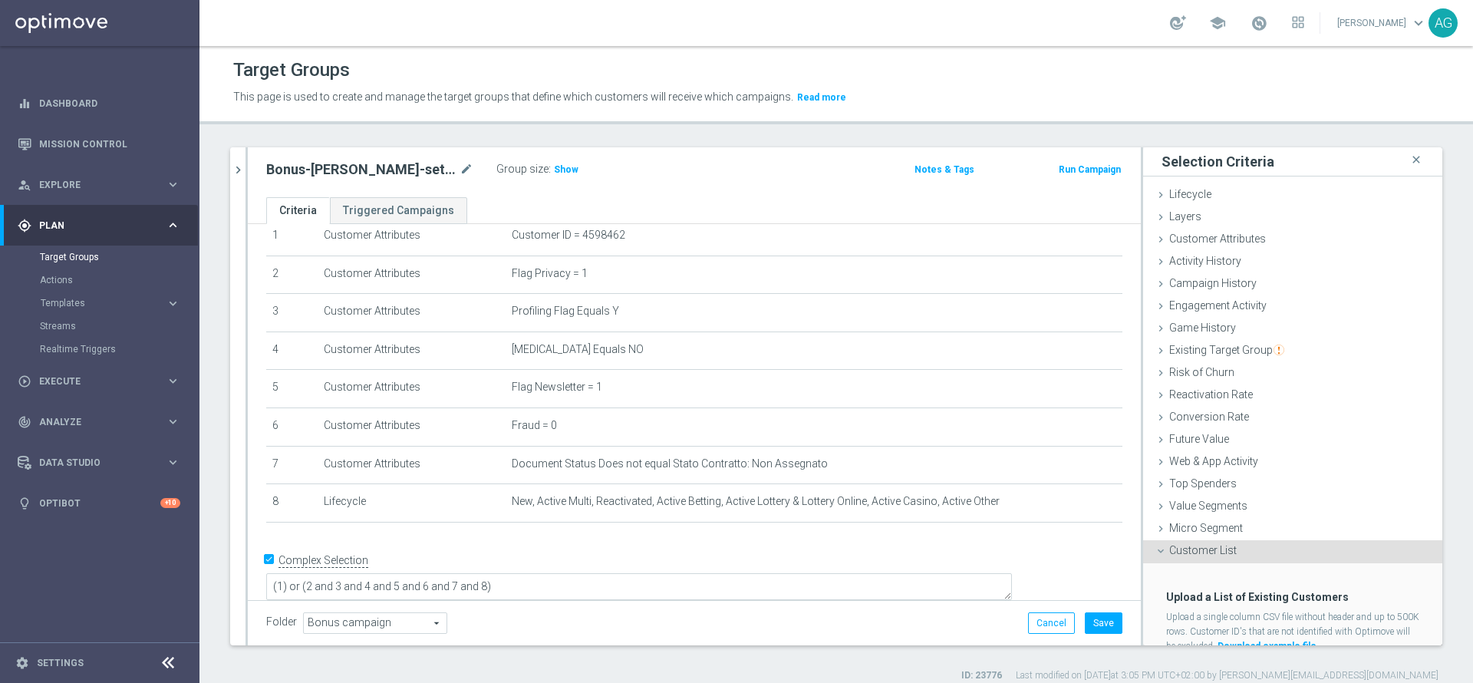
scroll to position [55, 0]
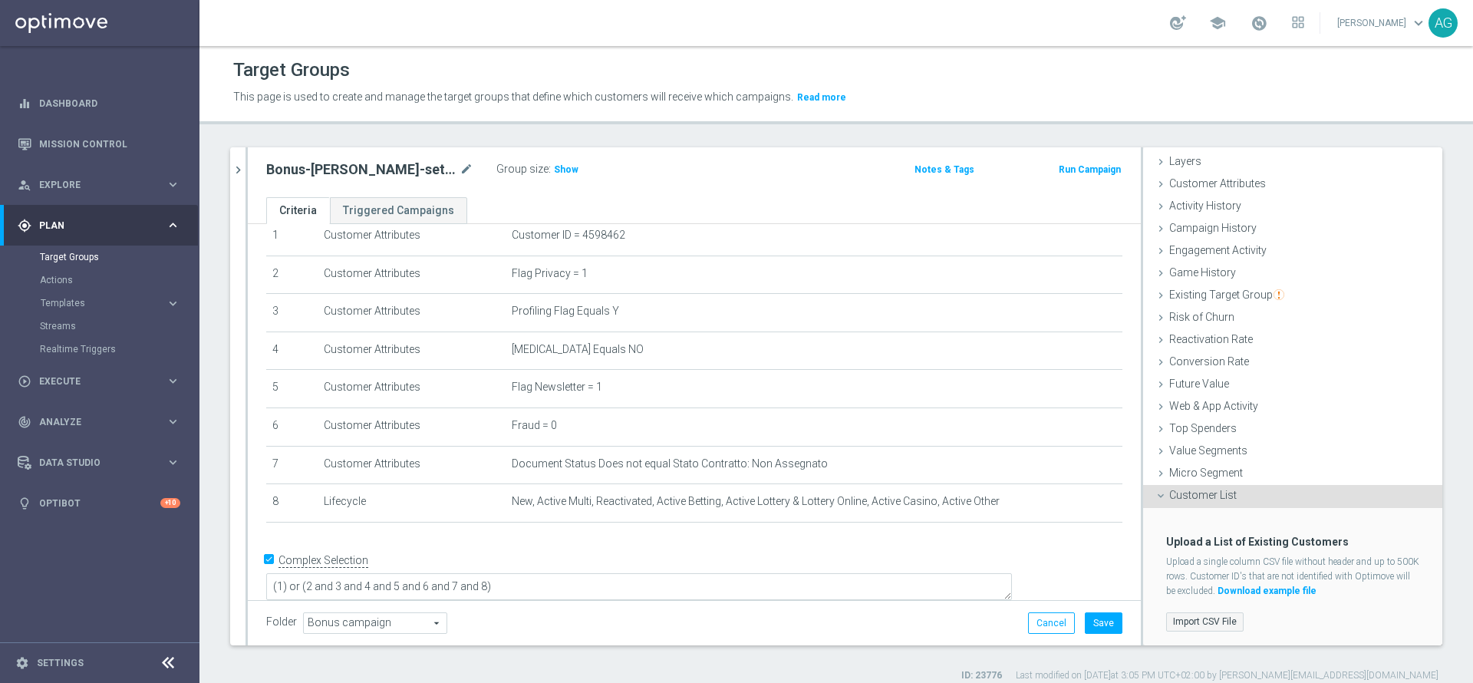
click at [1196, 619] on label "Import CSV File" at bounding box center [1204, 621] width 77 height 19
click at [0, 0] on input "Import CSV File" at bounding box center [0, 0] width 0 height 0
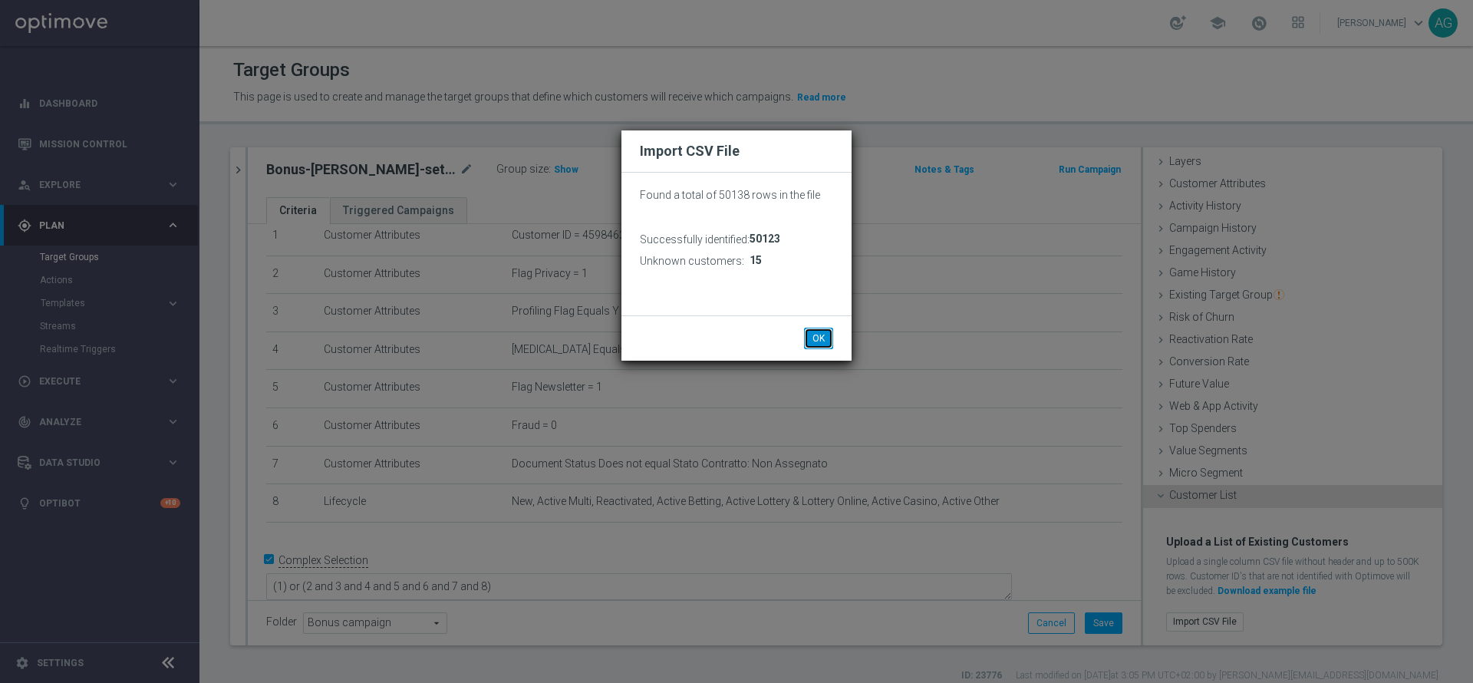
click at [811, 328] on button "OK" at bounding box center [818, 338] width 29 height 21
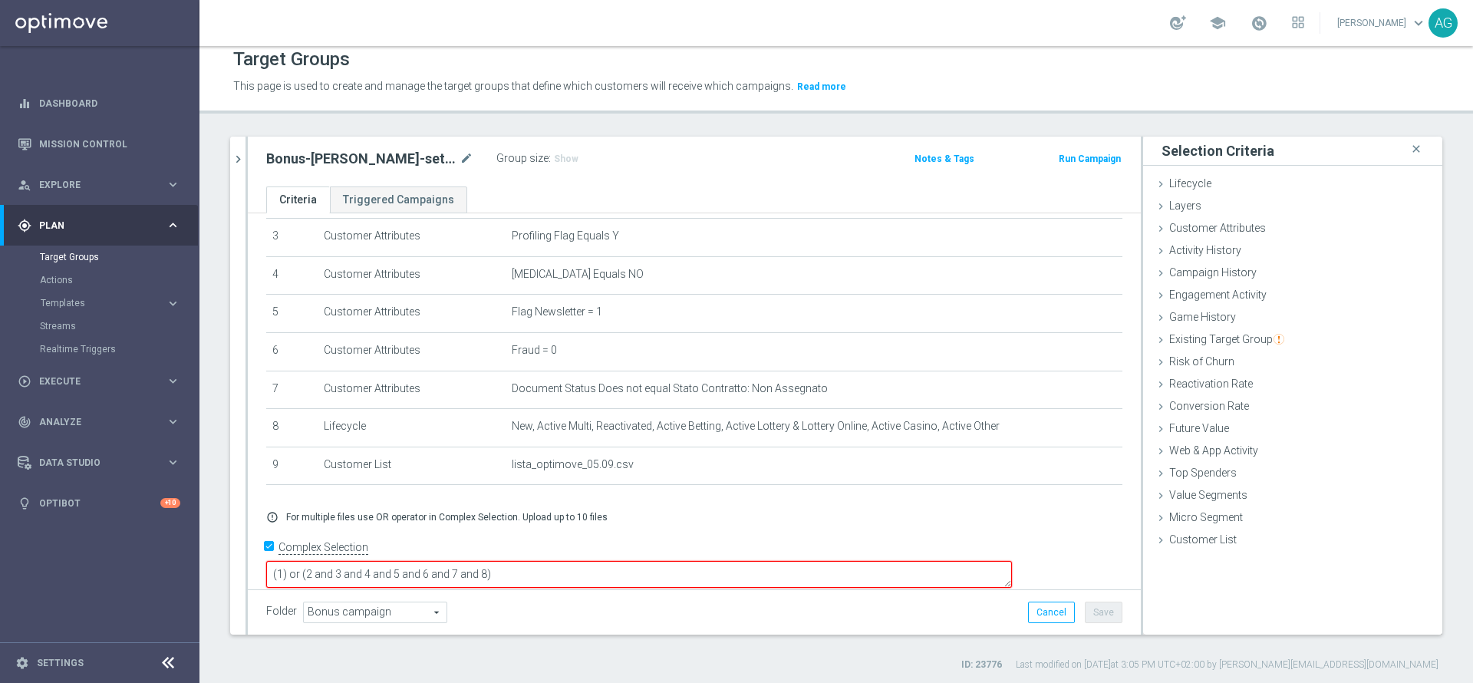
scroll to position [14, 0]
click at [598, 558] on textarea "(1) or (2 and 3 and 4 and 5 and 6 and 7 and 8)" at bounding box center [639, 571] width 746 height 27
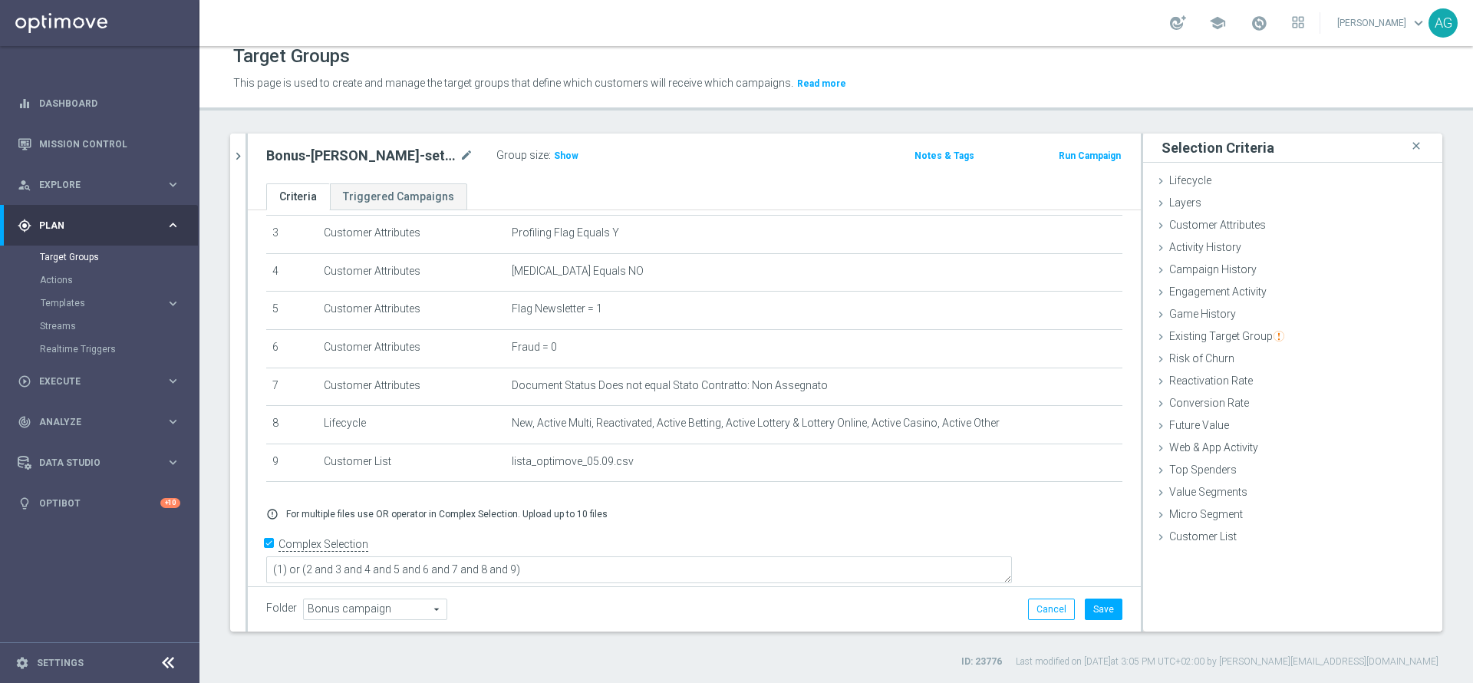
click at [609, 137] on div "Bonus-[PERSON_NAME]-set25 mode_edit Group size : Show Notes & Tags Run Campaign" at bounding box center [694, 158] width 893 height 50
click at [554, 154] on span "Show" at bounding box center [566, 155] width 25 height 11
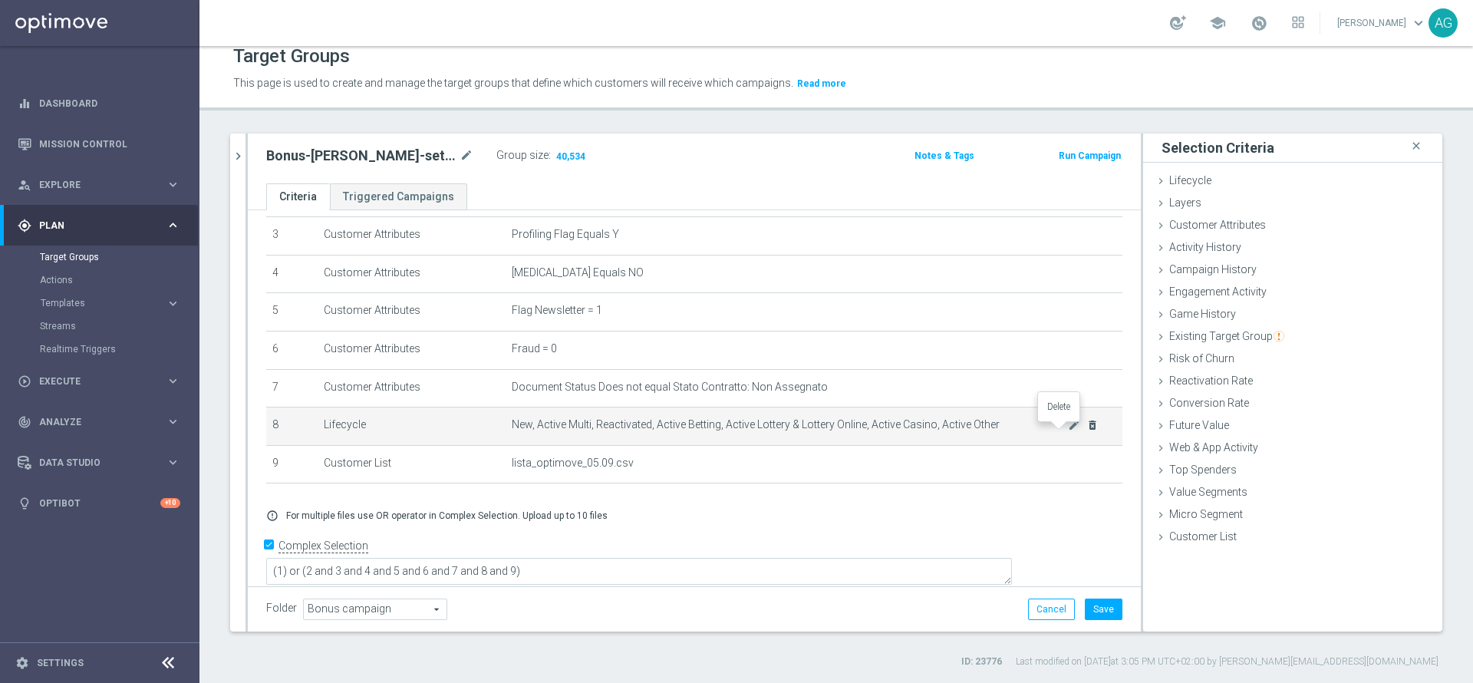
click at [1086, 431] on icon "delete_forever" at bounding box center [1092, 425] width 12 height 12
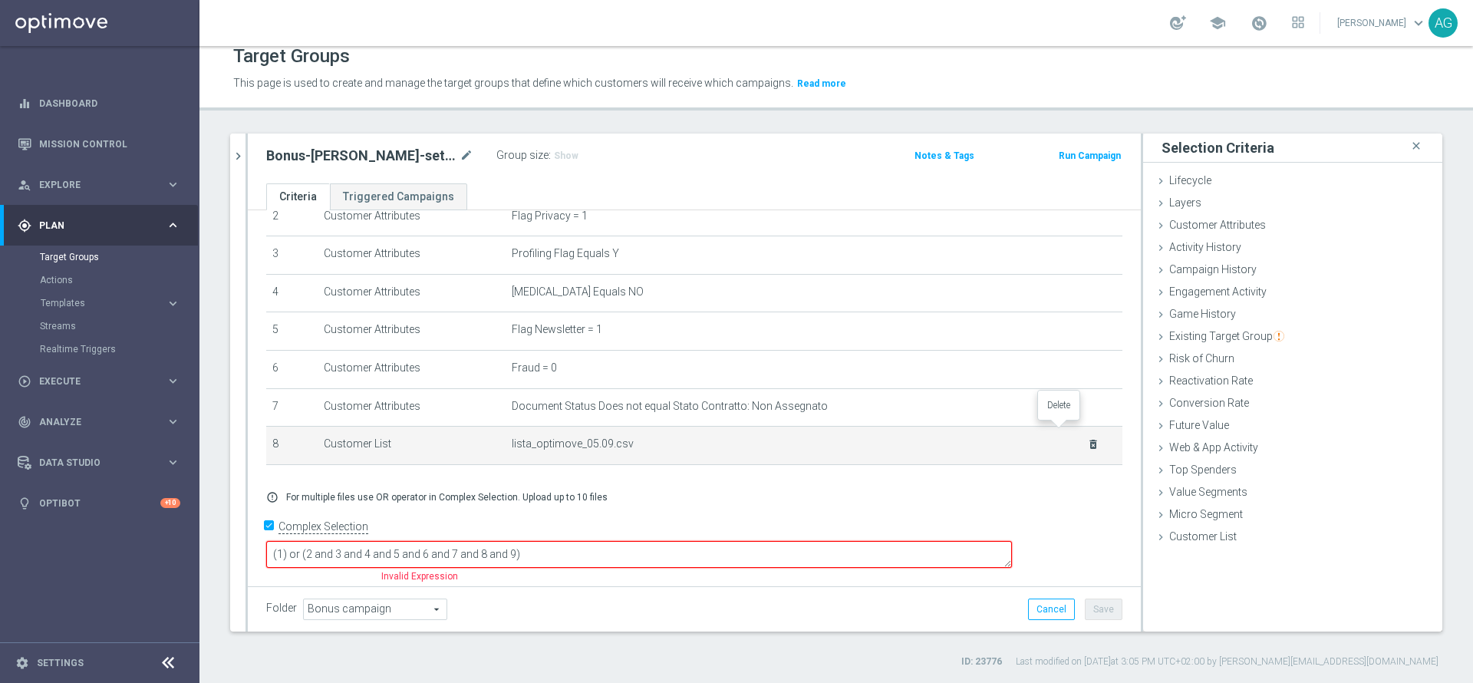
scroll to position [86, 0]
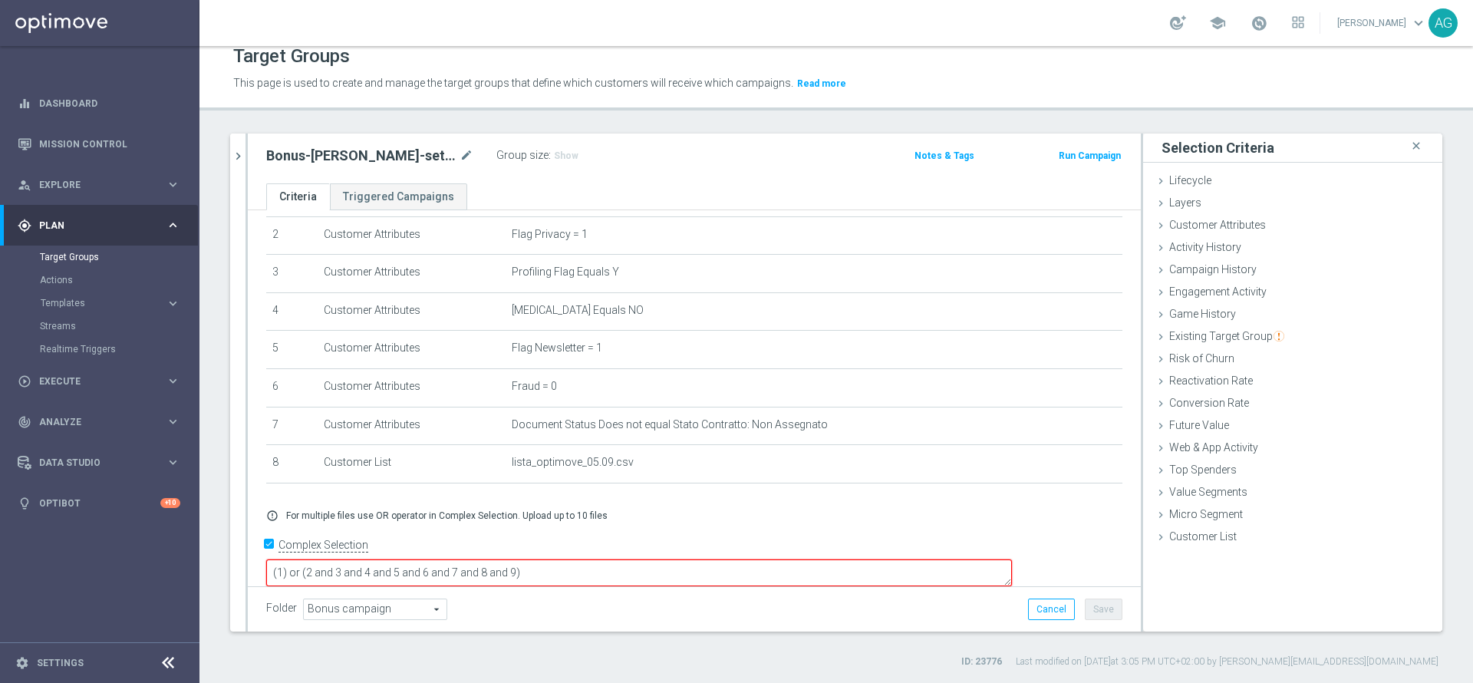
click at [634, 559] on textarea "(1) or (2 and 3 and 4 and 5 and 6 and 7 and 8 and 9)" at bounding box center [639, 572] width 746 height 27
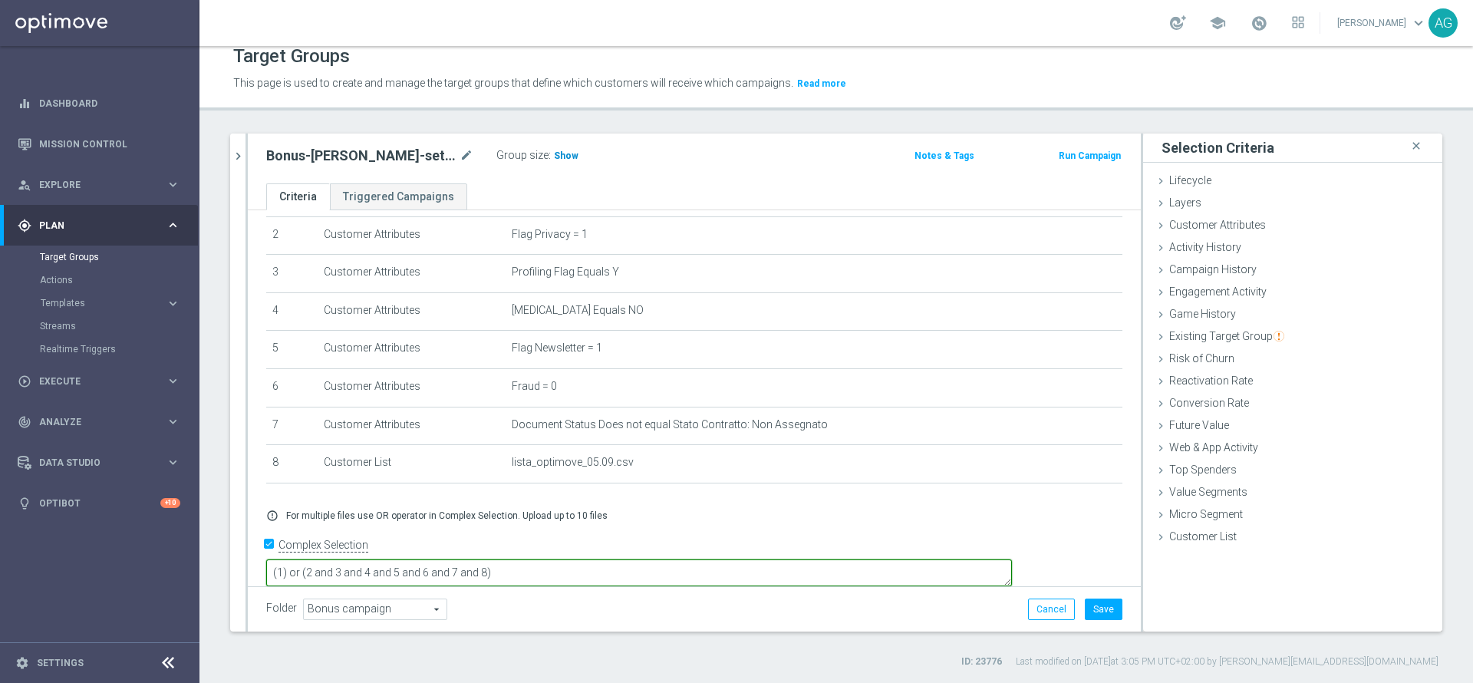
type textarea "(1) or (2 and 3 and 4 and 5 and 6 and 7 and 8)"
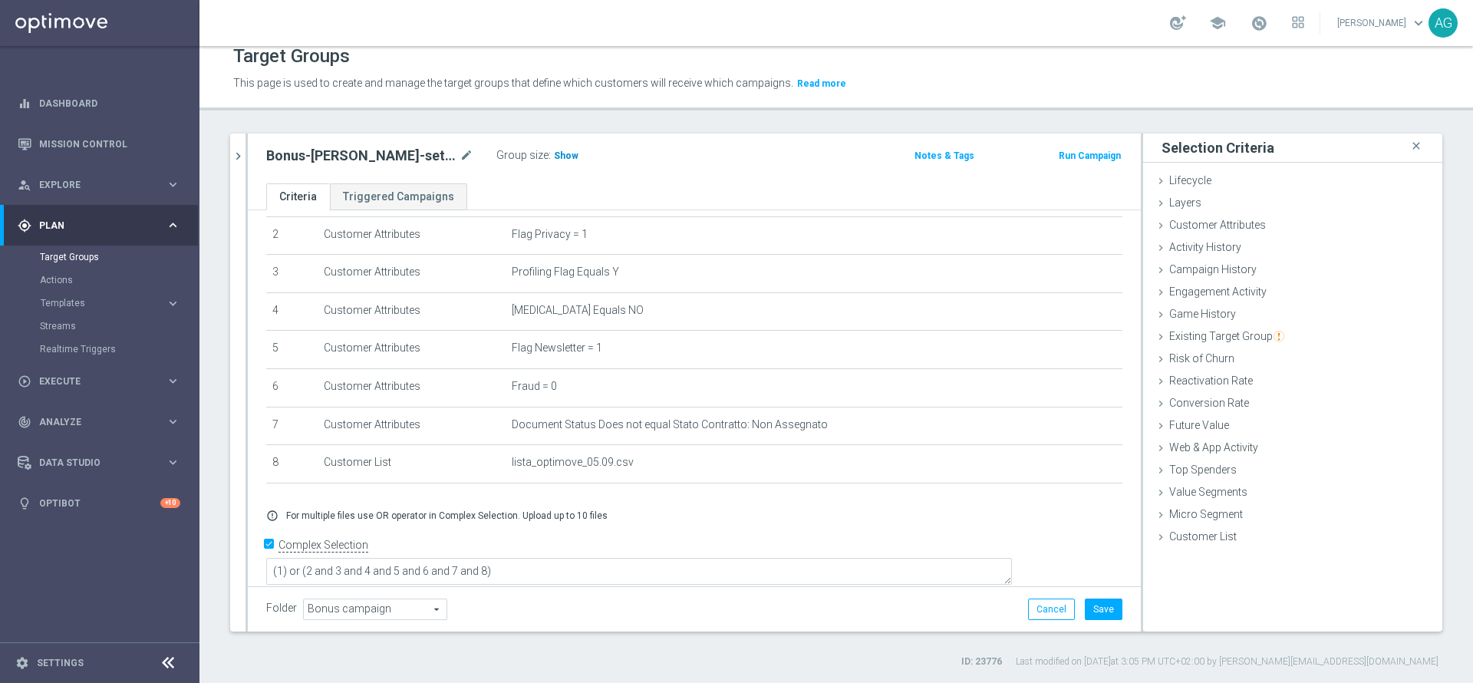
click at [554, 156] on span "Show" at bounding box center [566, 155] width 25 height 11
click at [731, 145] on div "Bonus-[PERSON_NAME]-set25 mode_edit Group size : 41,944" at bounding box center [548, 157] width 586 height 25
click at [1012, 607] on div "Folder Bonus campaign Bonus campaign arrow_drop_down search Cancel Save Saving.…" at bounding box center [694, 608] width 856 height 21
click at [1014, 607] on div "Folder Bonus campaign Bonus campaign arrow_drop_down search Cancel Save Saving.…" at bounding box center [694, 608] width 856 height 21
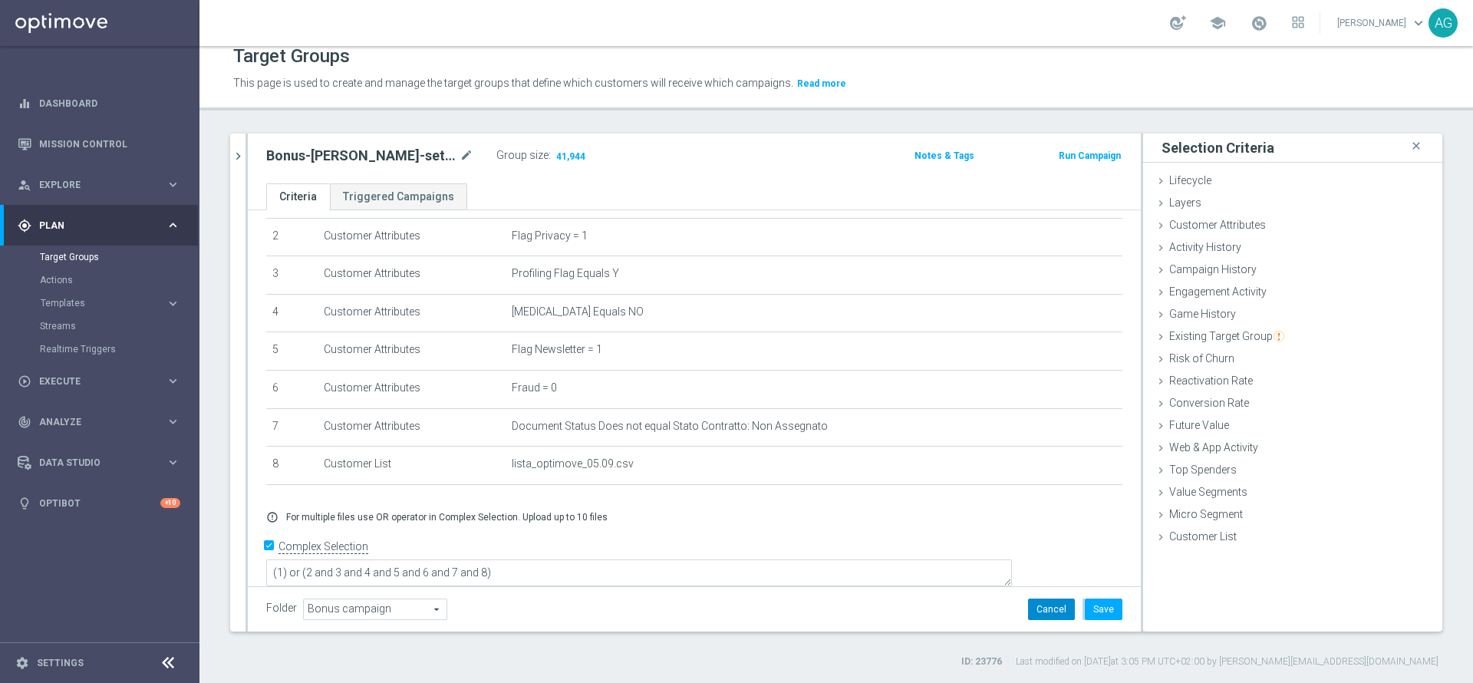
click at [1028, 607] on button "Cancel" at bounding box center [1051, 608] width 47 height 21
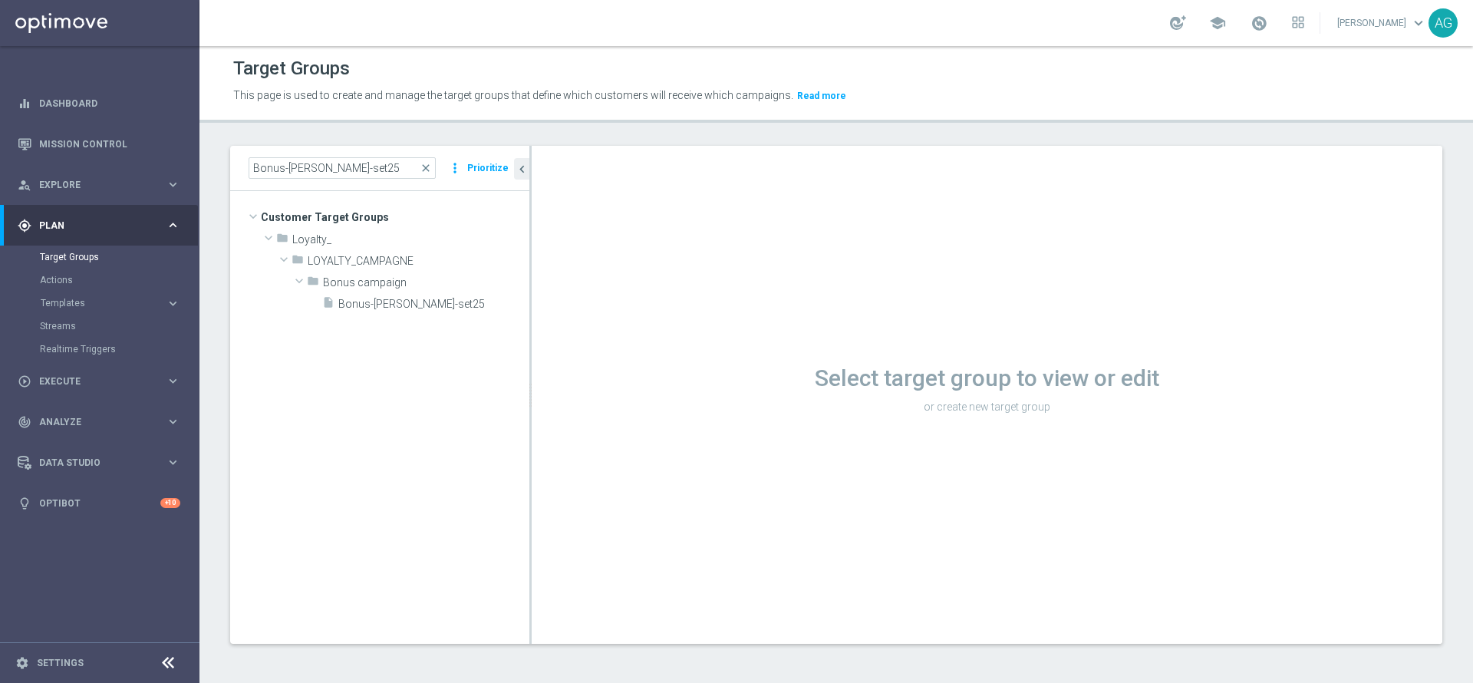
scroll to position [2, 0]
click at [409, 295] on div "insert_drive_file Bonus-[PERSON_NAME]-set25" at bounding box center [407, 302] width 170 height 21
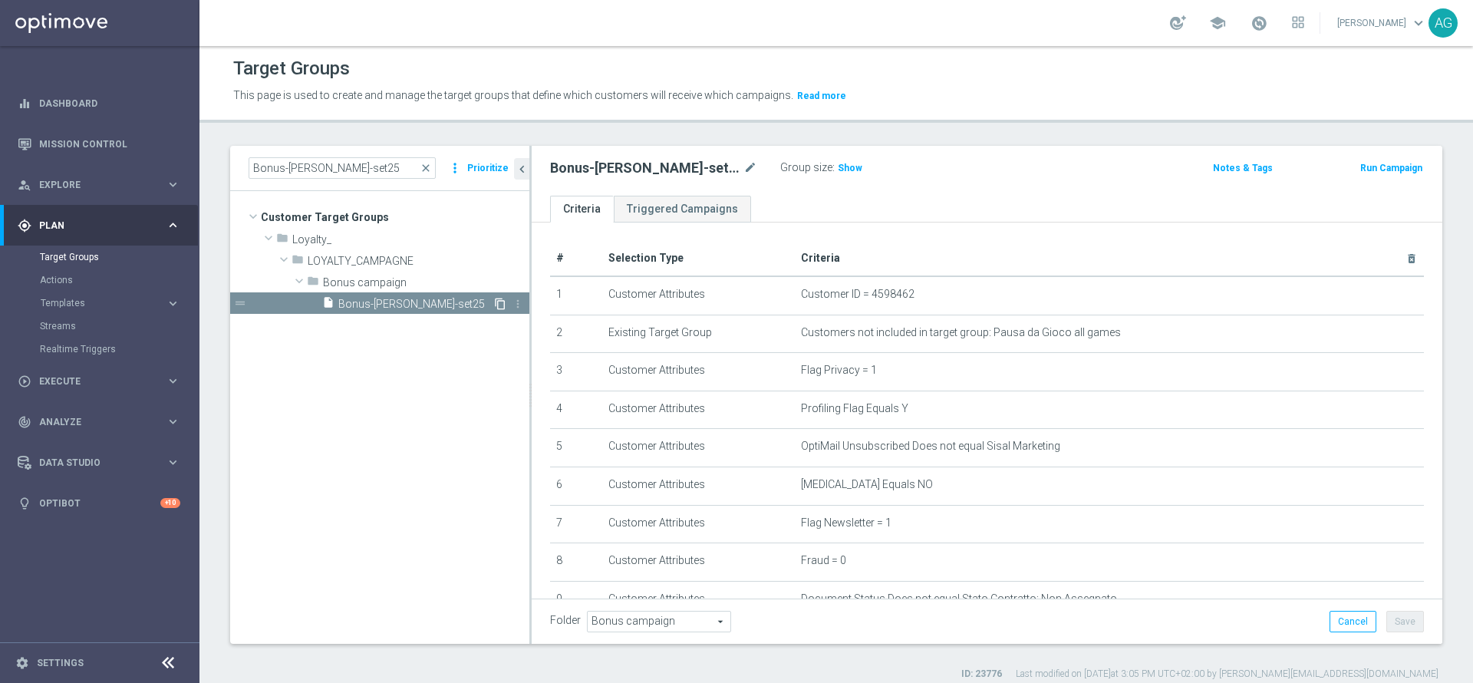
click at [502, 302] on icon "content_copy" at bounding box center [500, 304] width 12 height 12
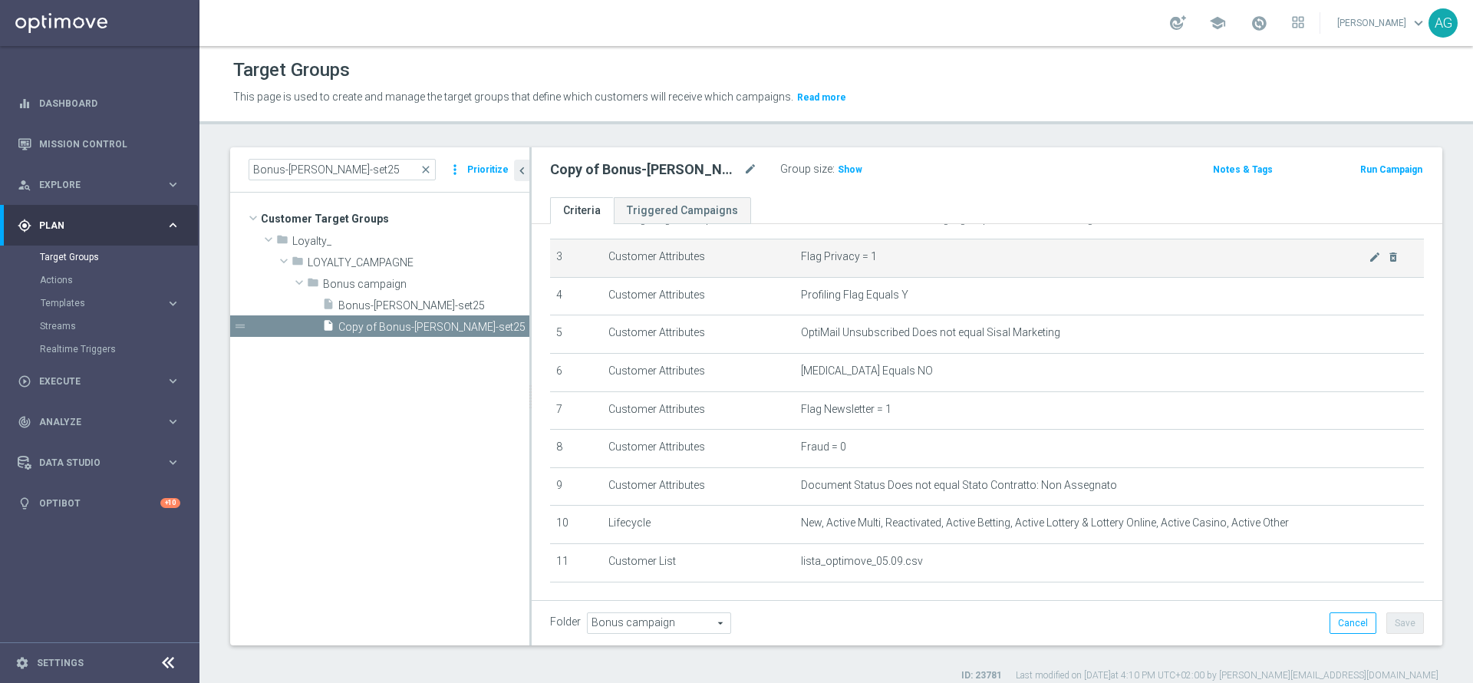
scroll to position [217, 0]
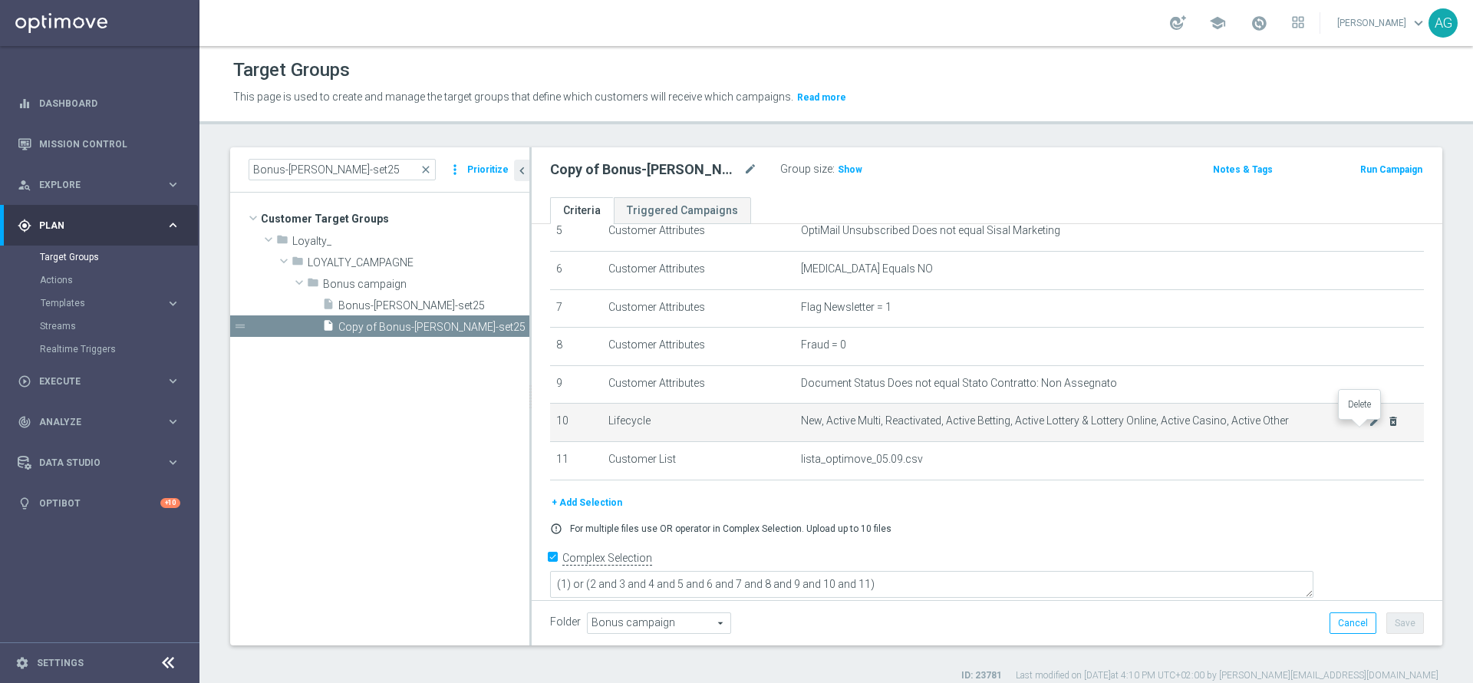
click at [1387, 427] on icon "delete_forever" at bounding box center [1393, 421] width 12 height 12
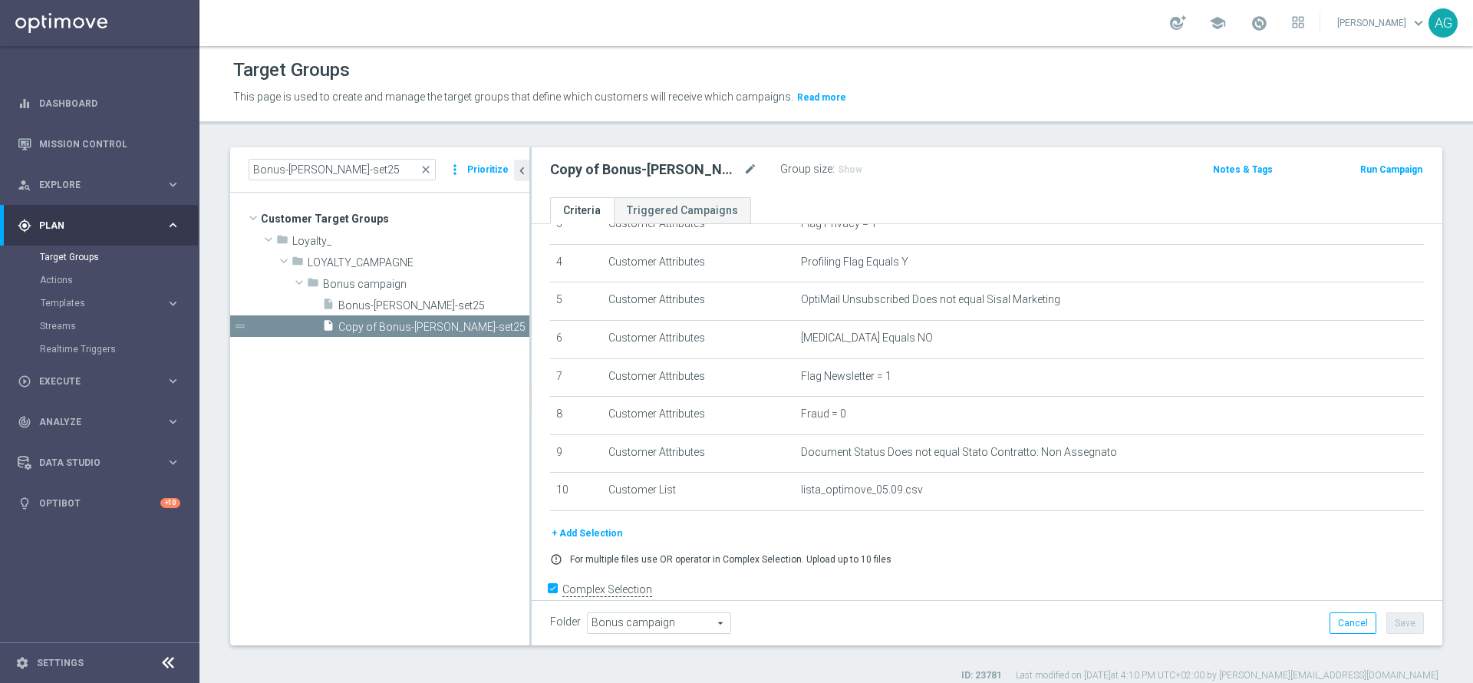
scroll to position [180, 0]
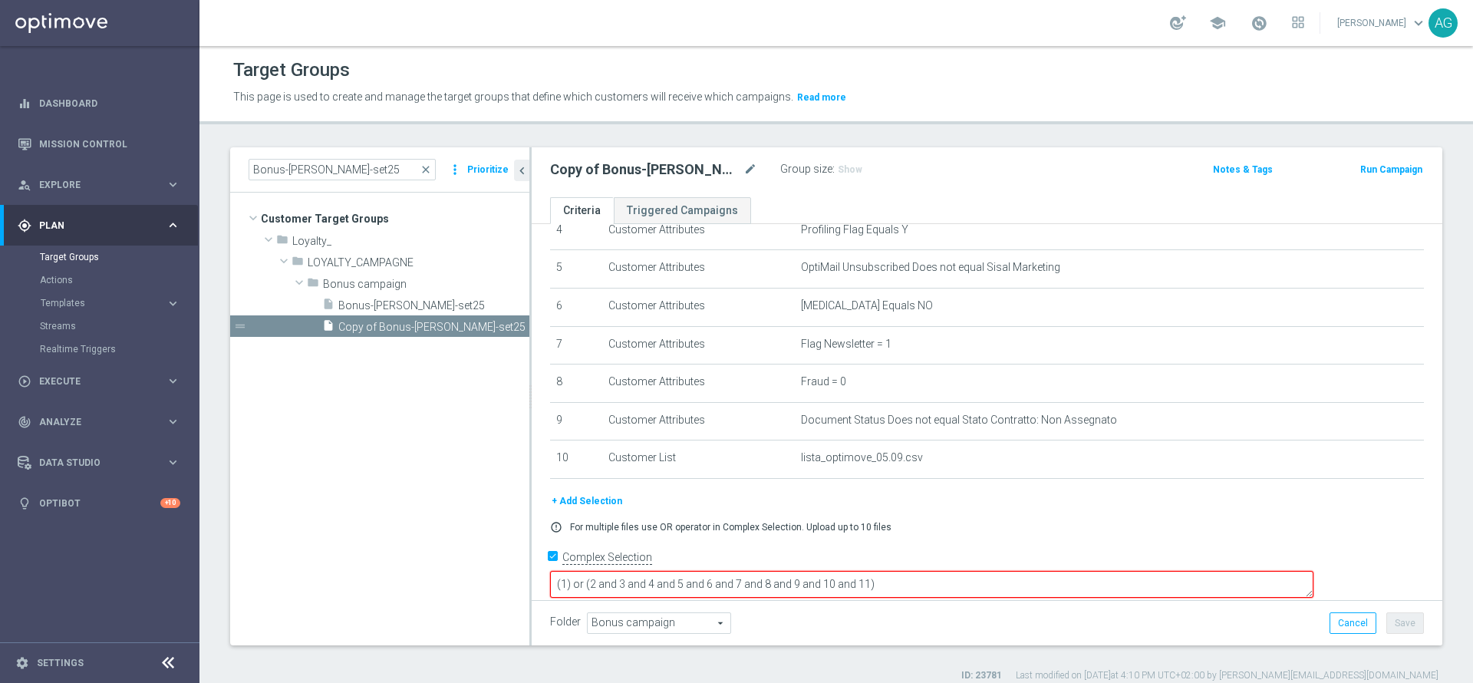
click at [983, 571] on textarea "(1) or (2 and 3 and 4 and 5 and 6 and 7 and 8 and 9 and 10 and 11)" at bounding box center [931, 584] width 763 height 27
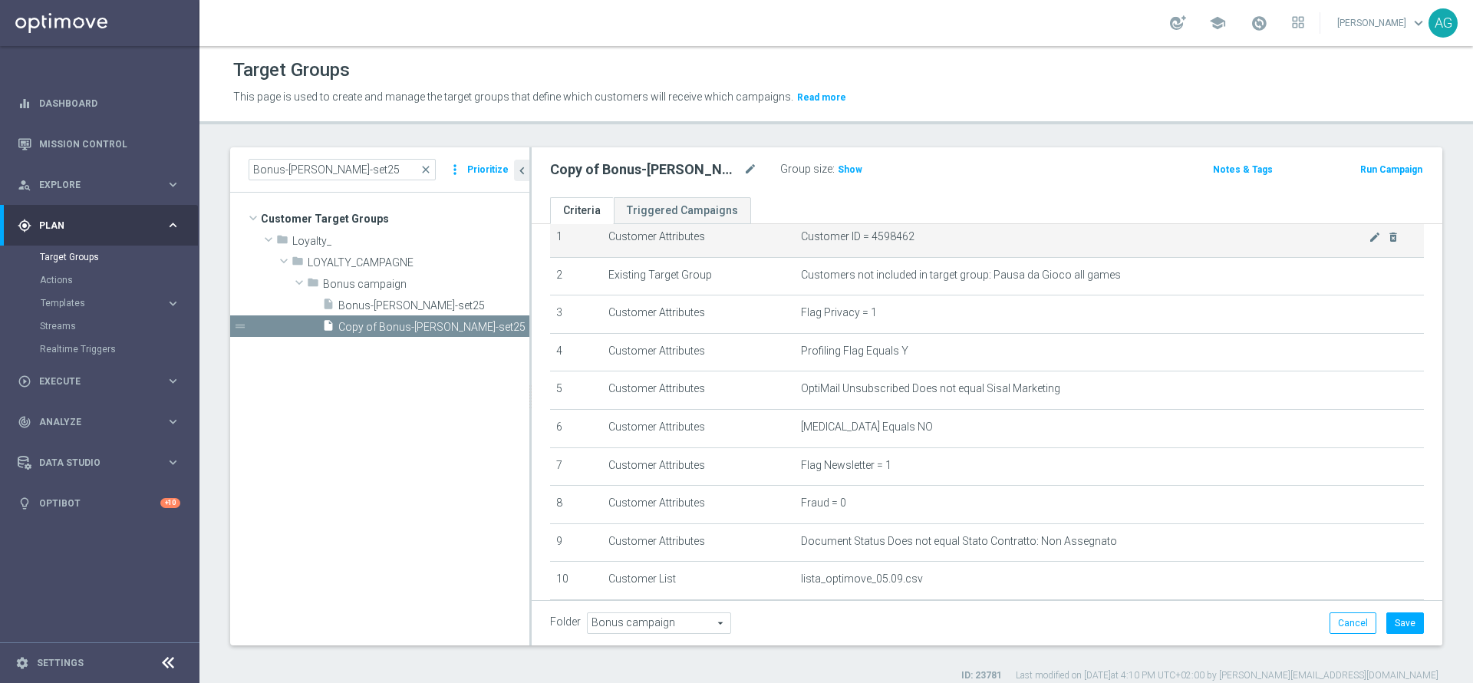
scroll to position [0, 0]
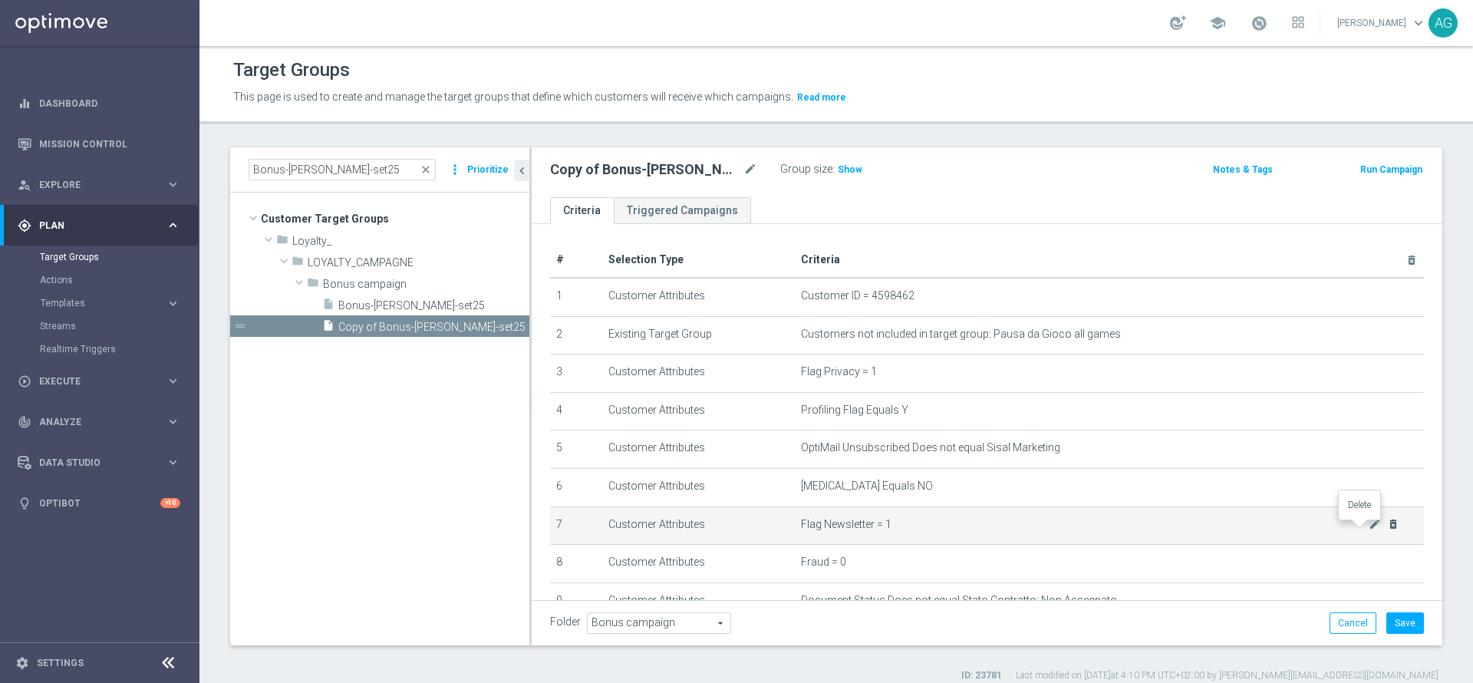
click at [1387, 527] on icon "delete_forever" at bounding box center [1393, 524] width 12 height 12
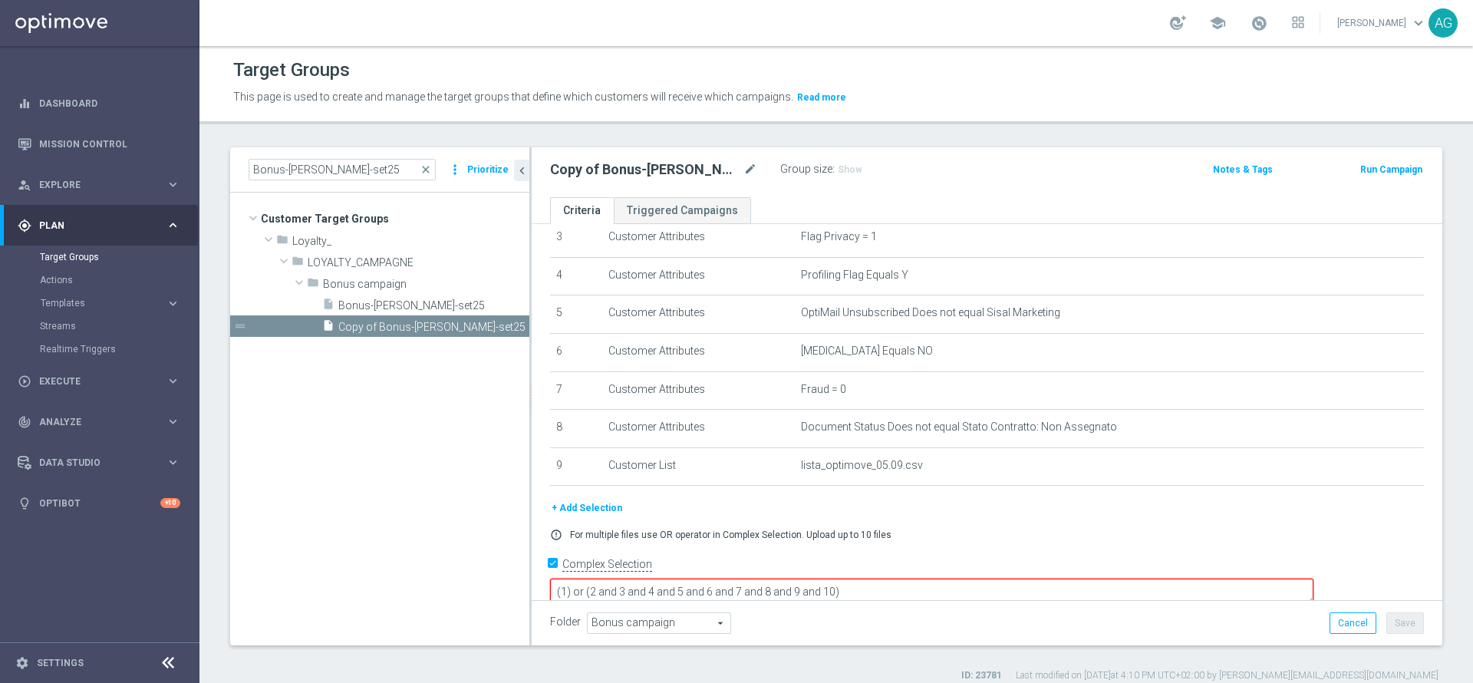
scroll to position [141, 0]
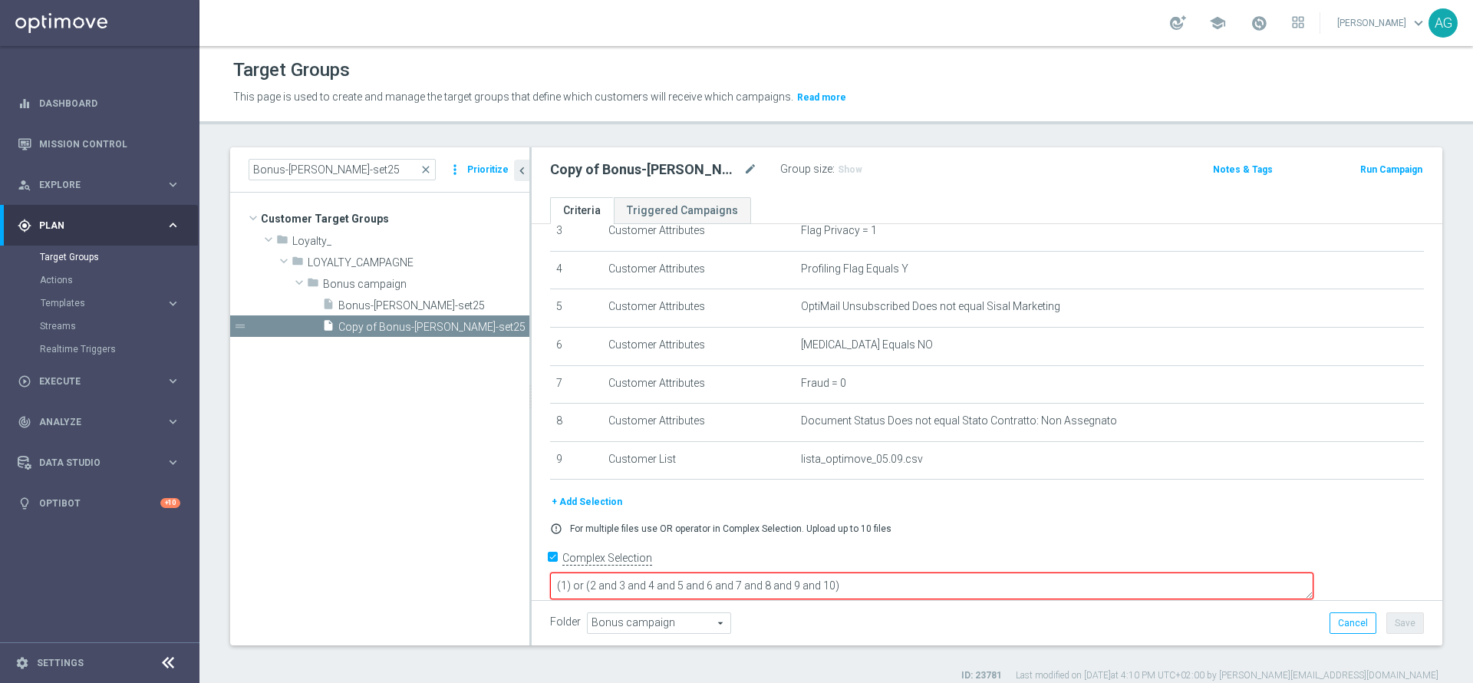
click at [960, 572] on textarea "(1) or (2 and 3 and 4 and 5 and 6 and 7 and 8 and 9 and 10)" at bounding box center [931, 585] width 763 height 27
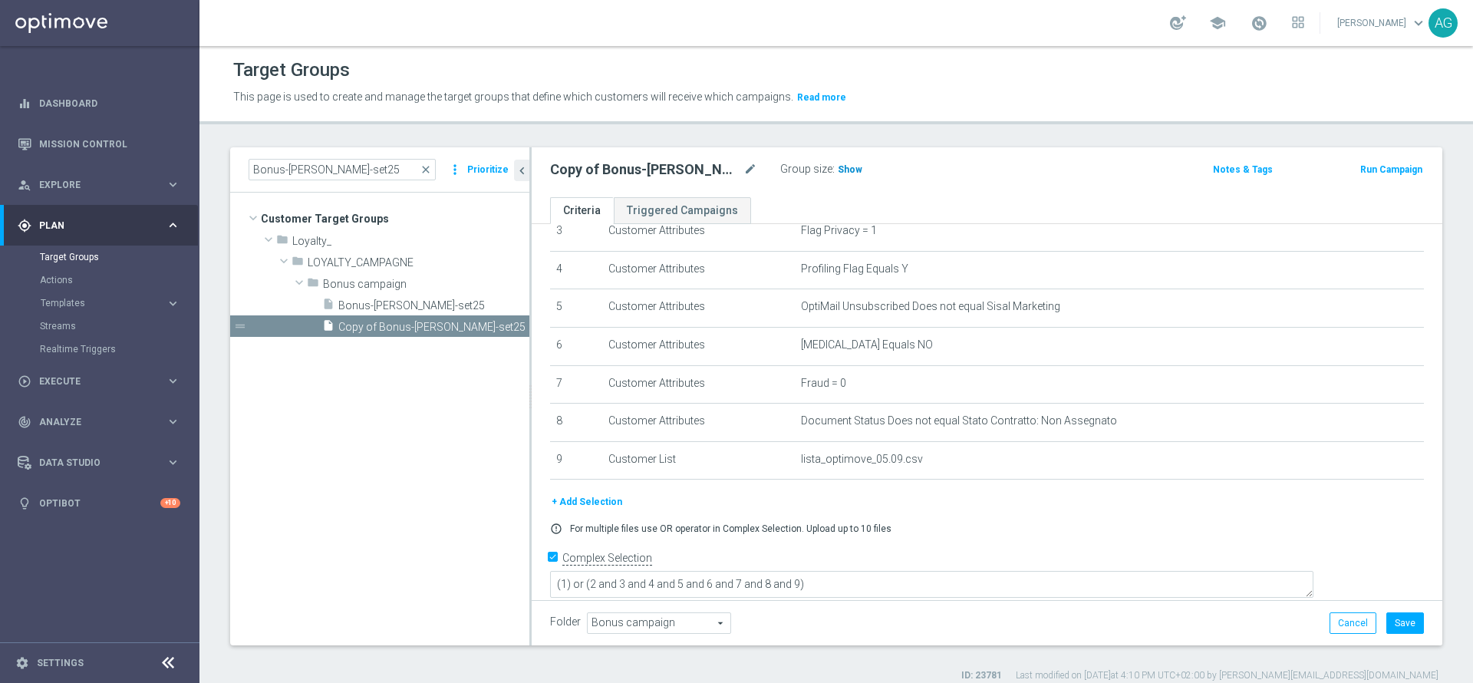
click at [838, 167] on span "Show" at bounding box center [850, 169] width 25 height 11
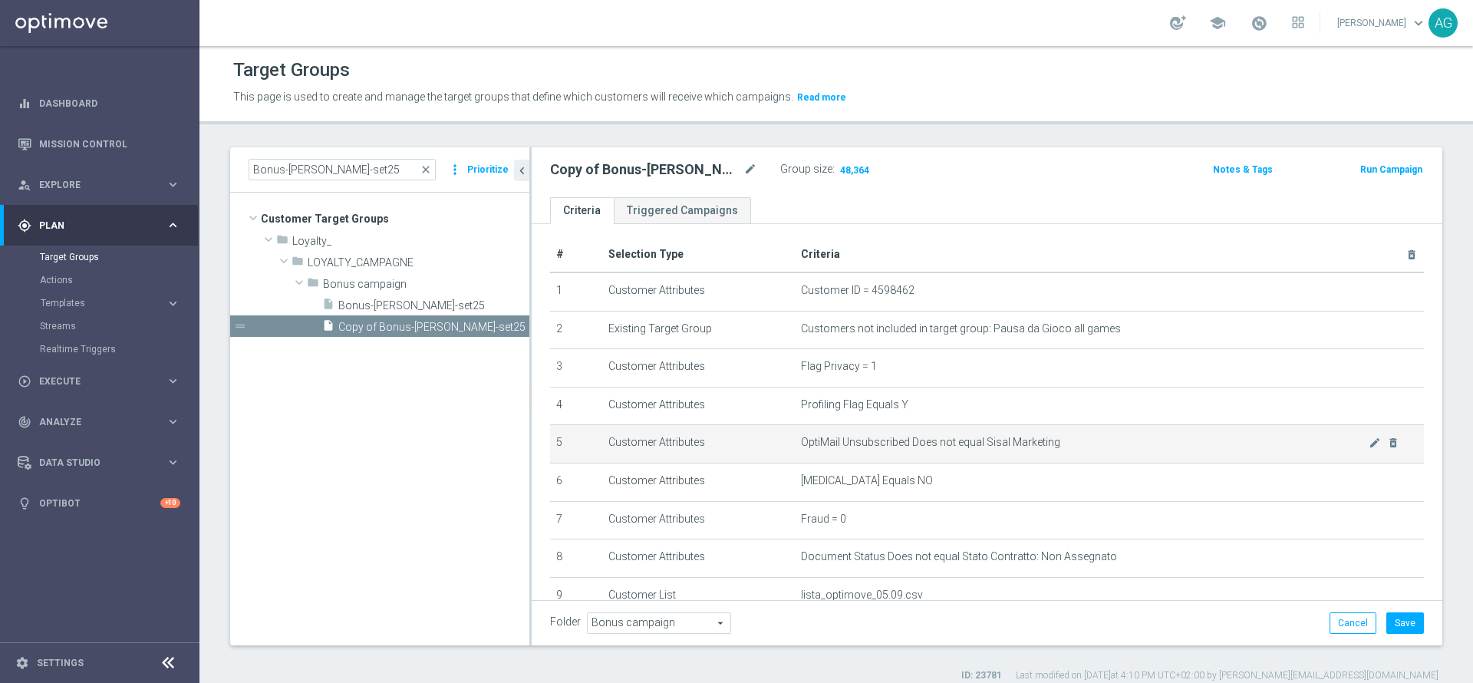
scroll to position [0, 0]
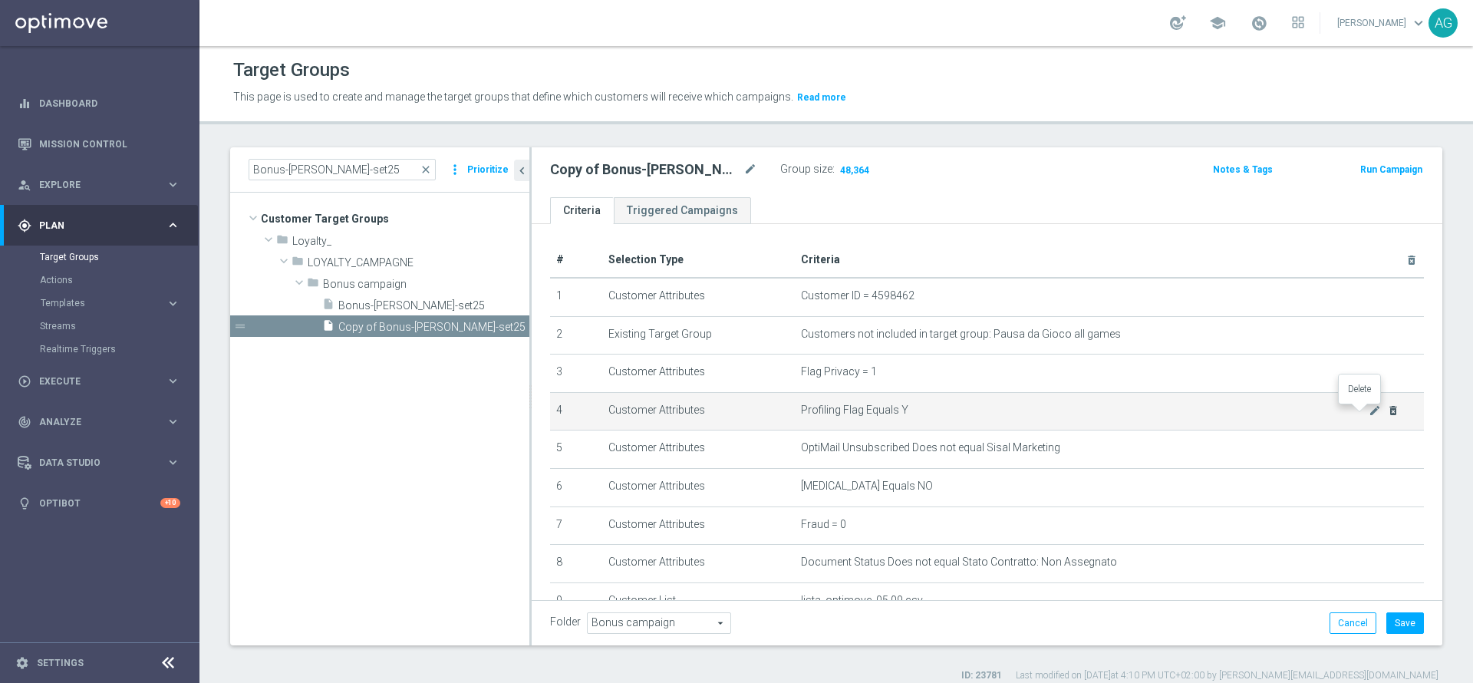
click at [1387, 413] on icon "delete_forever" at bounding box center [1393, 410] width 12 height 12
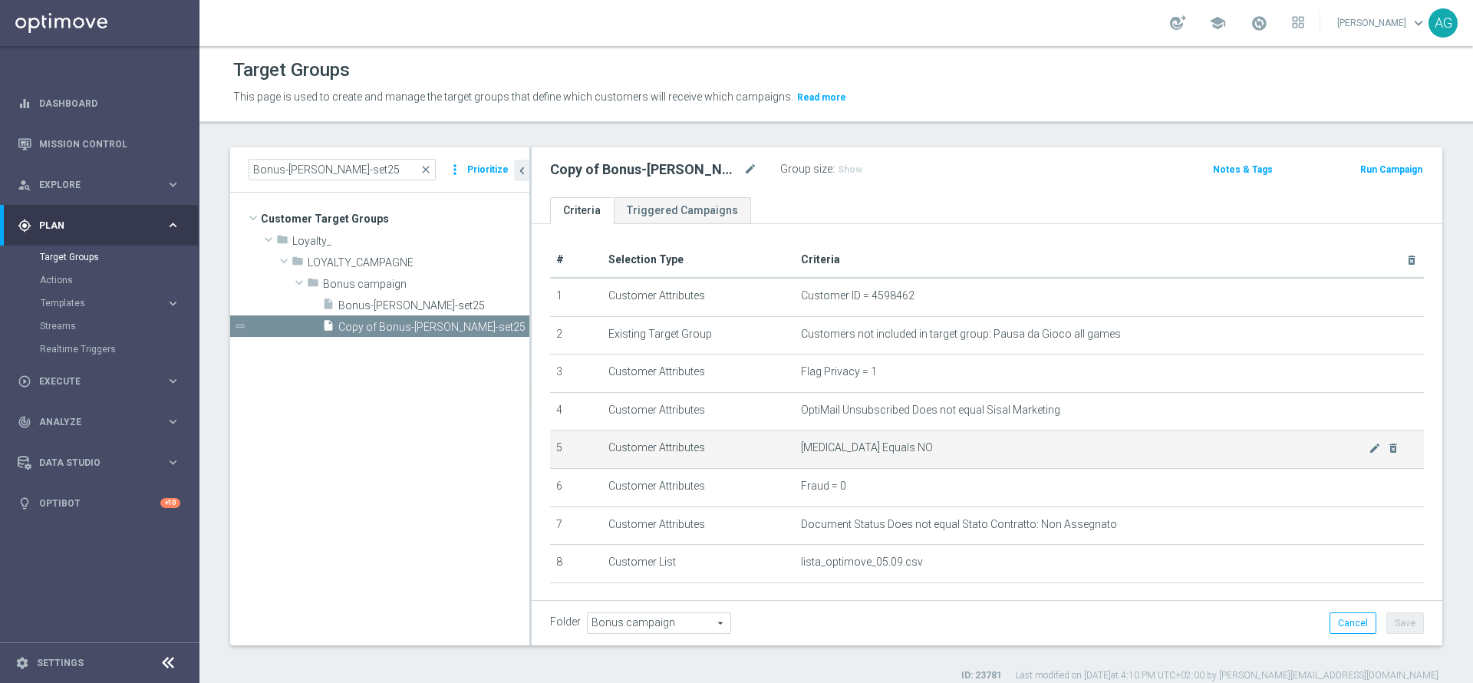
scroll to position [103, 0]
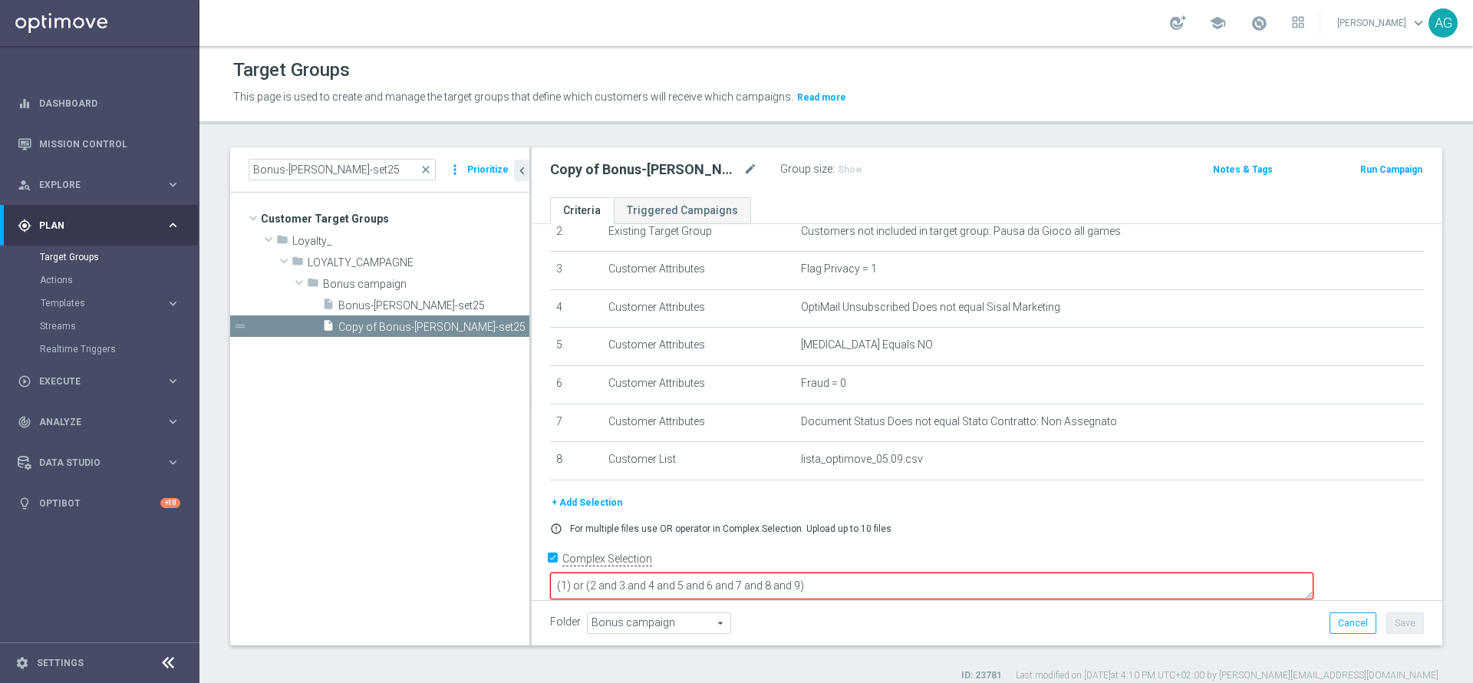
click at [933, 572] on textarea "(1) or (2 and 3 and 4 and 5 and 6 and 7 and 8 and 9)" at bounding box center [931, 585] width 763 height 27
click at [915, 573] on textarea "(1) or (2 and 3 and 4 and 5 and 6 and 7 and 8 and 9)" at bounding box center [931, 585] width 763 height 27
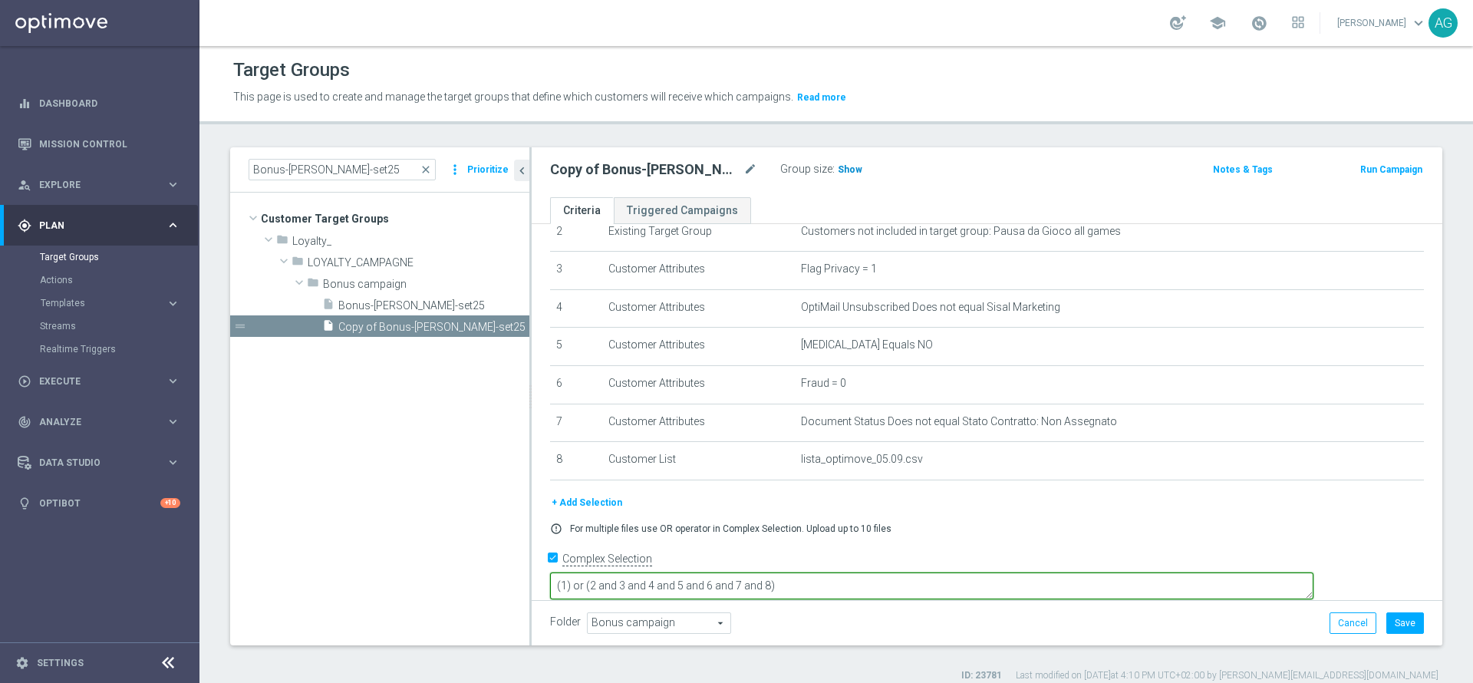
type textarea "(1) or (2 and 3 and 4 and 5 and 6 and 7 and 8)"
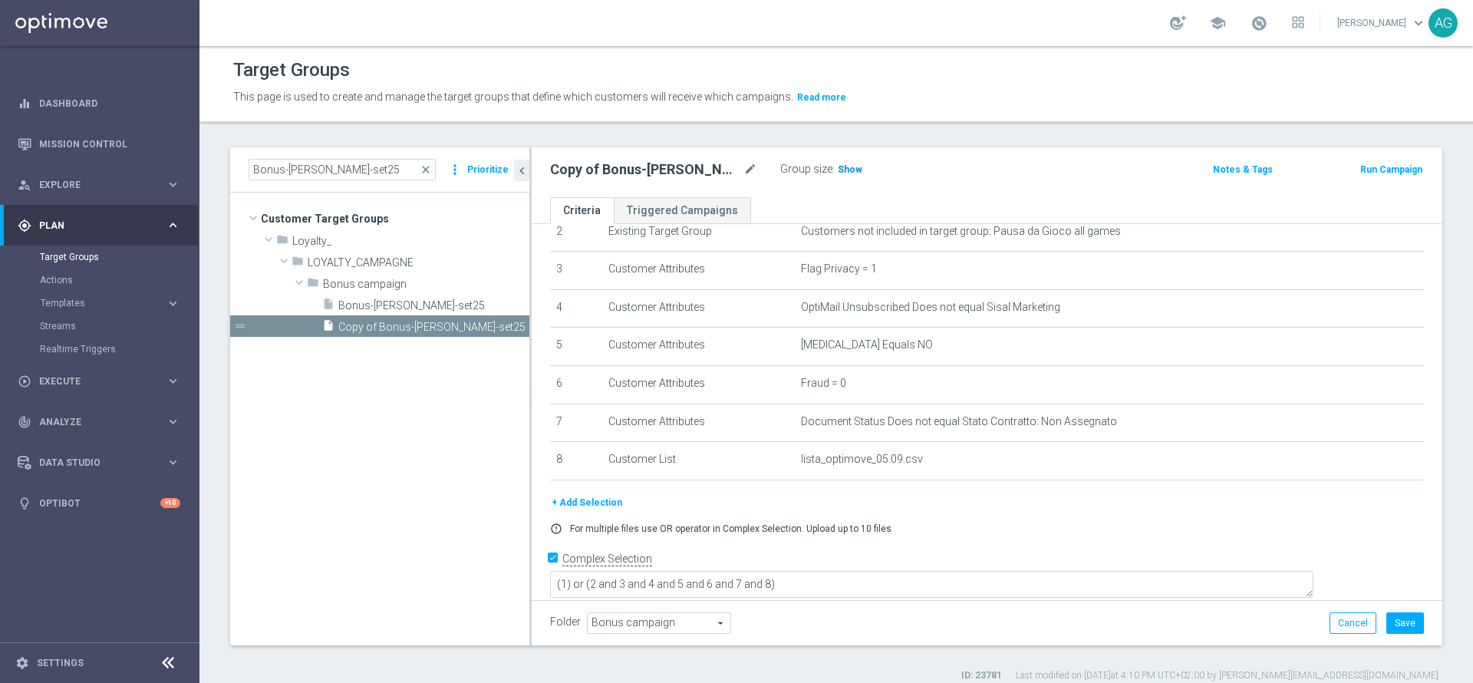
click at [838, 165] on span "Show" at bounding box center [850, 169] width 25 height 11
